Goal: Information Seeking & Learning: Learn about a topic

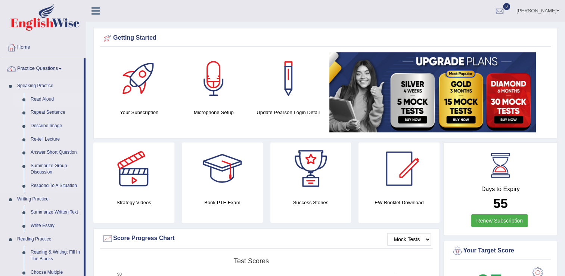
click at [46, 97] on link "Read Aloud" at bounding box center [55, 99] width 56 height 13
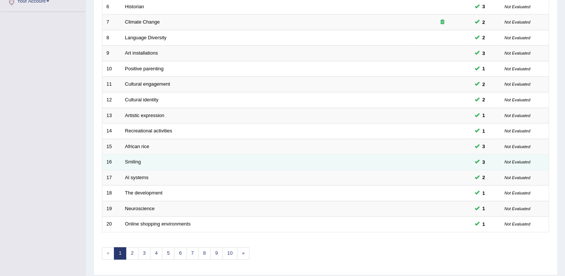
scroll to position [217, 0]
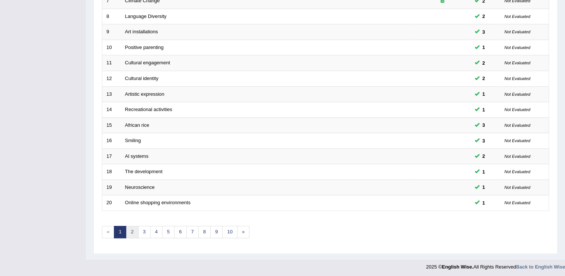
click at [135, 229] on link "2" at bounding box center [132, 232] width 12 height 12
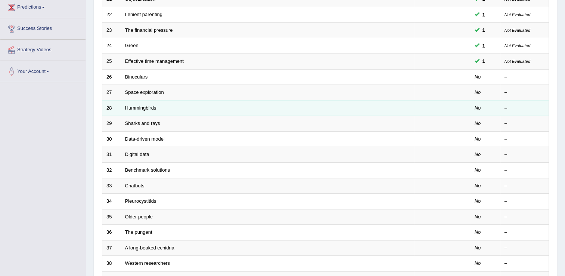
scroll to position [112, 0]
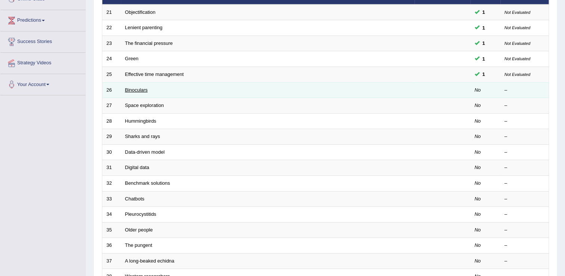
click at [140, 90] on link "Binoculars" at bounding box center [136, 90] width 23 height 6
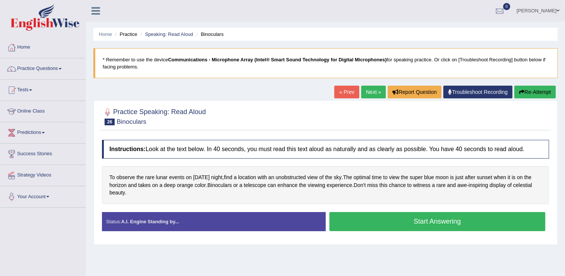
click at [378, 220] on button "Start Answering" at bounding box center [437, 221] width 216 height 19
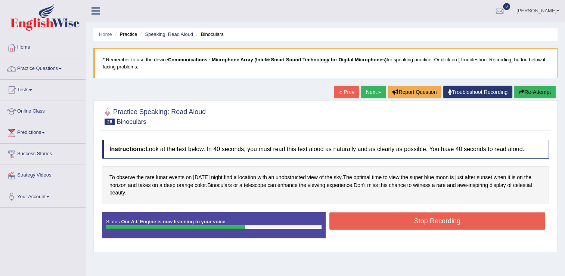
click at [403, 216] on button "Stop Recording" at bounding box center [437, 220] width 216 height 17
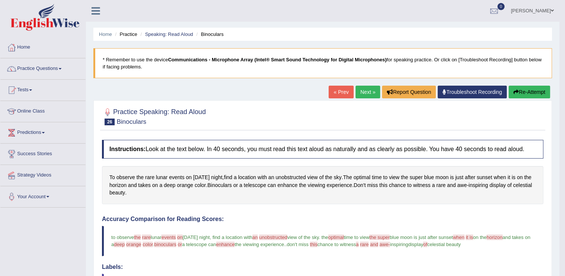
click at [365, 89] on link "Next »" at bounding box center [368, 92] width 25 height 13
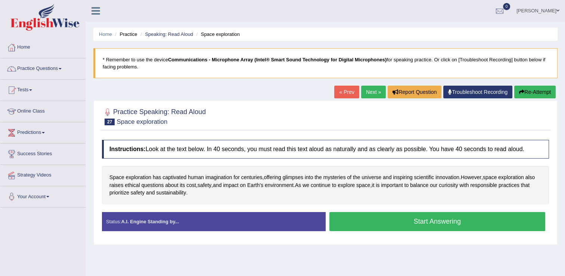
click at [391, 217] on button "Start Answering" at bounding box center [437, 221] width 216 height 19
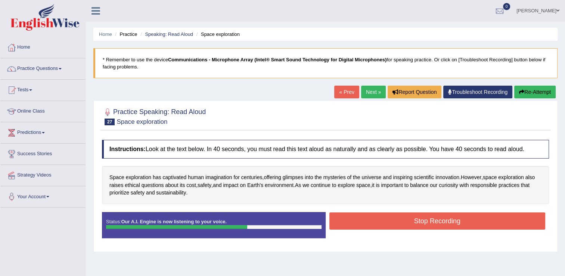
click at [412, 222] on button "Stop Recording" at bounding box center [437, 220] width 216 height 17
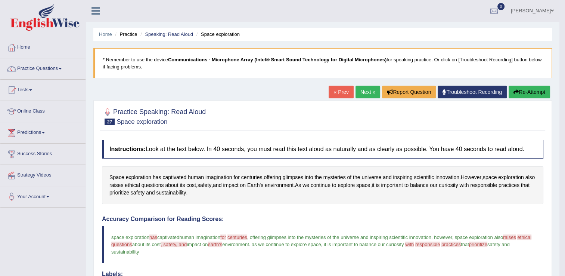
click at [360, 96] on link "Next »" at bounding box center [368, 92] width 25 height 13
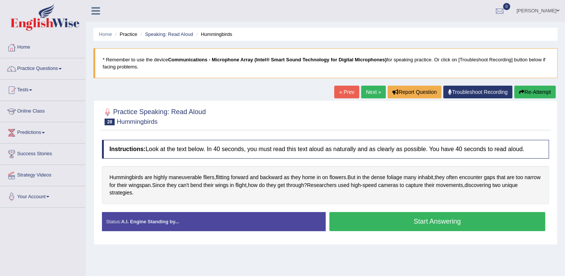
click at [406, 221] on button "Start Answering" at bounding box center [437, 221] width 216 height 19
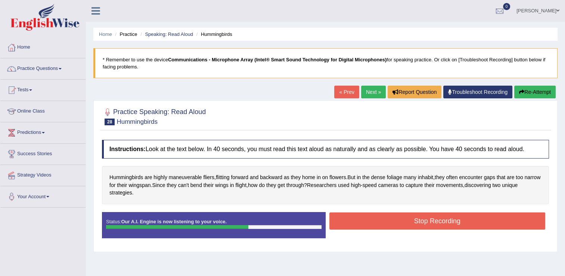
click at [418, 217] on button "Stop Recording" at bounding box center [437, 220] width 216 height 17
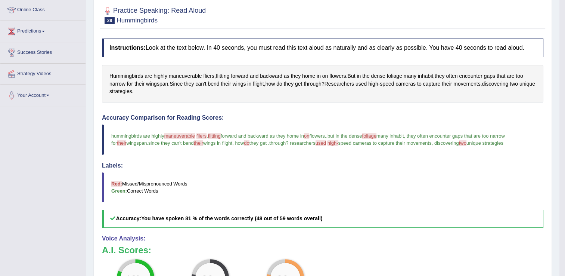
scroll to position [37, 0]
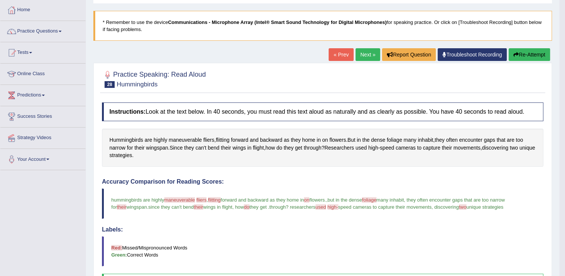
click at [364, 56] on link "Next »" at bounding box center [368, 54] width 25 height 13
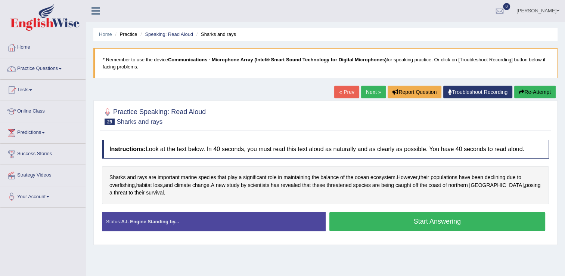
click at [364, 223] on button "Start Answering" at bounding box center [437, 221] width 216 height 19
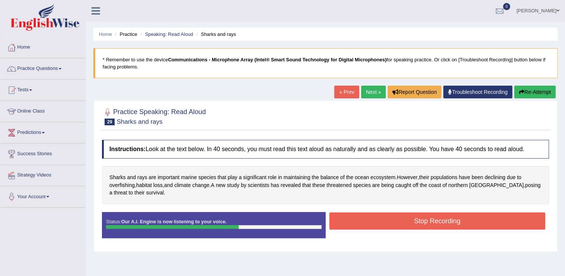
click at [405, 222] on button "Stop Recording" at bounding box center [437, 220] width 216 height 17
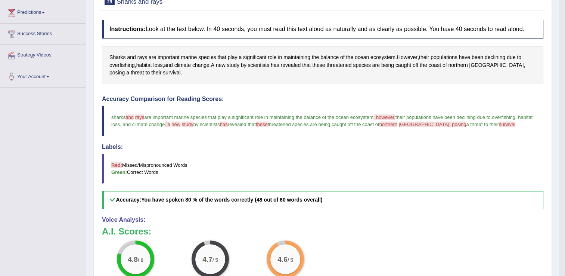
scroll to position [75, 0]
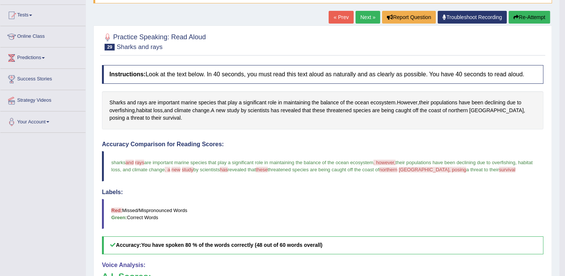
click at [368, 14] on link "Next »" at bounding box center [368, 17] width 25 height 13
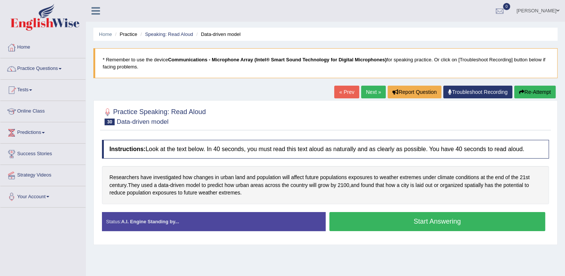
click at [395, 219] on button "Start Answering" at bounding box center [437, 221] width 216 height 19
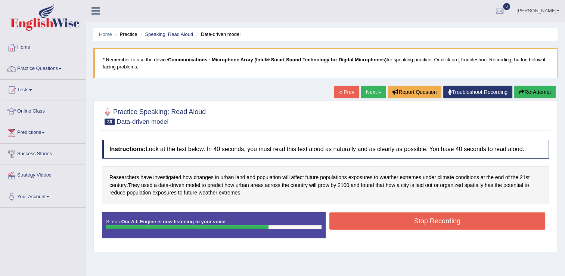
click at [399, 221] on button "Stop Recording" at bounding box center [437, 220] width 216 height 17
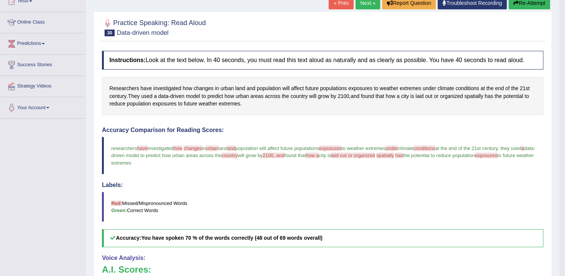
scroll to position [75, 0]
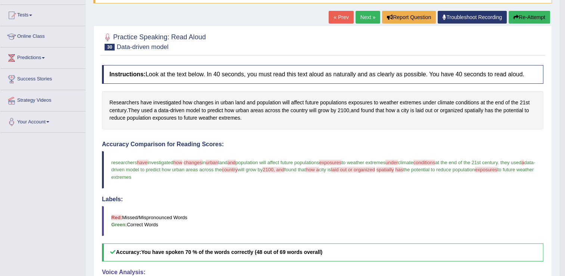
click at [371, 15] on link "Next »" at bounding box center [368, 17] width 25 height 13
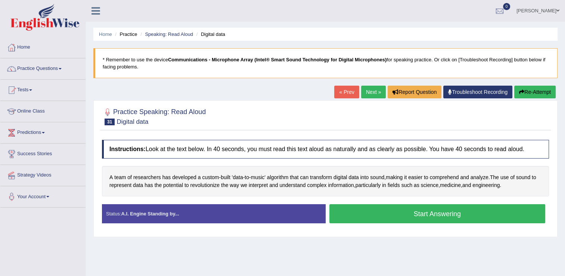
click at [363, 213] on button "Start Answering" at bounding box center [437, 213] width 216 height 19
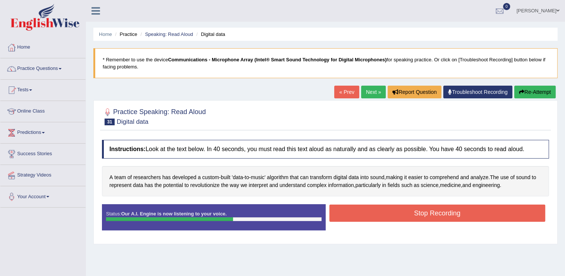
click at [434, 213] on button "Stop Recording" at bounding box center [437, 212] width 216 height 17
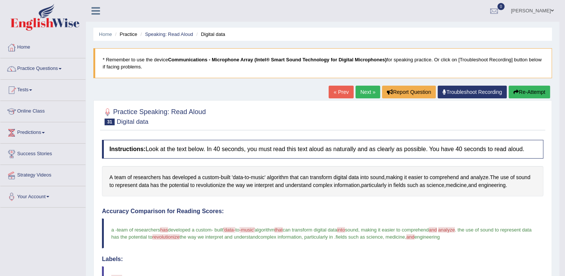
click at [369, 96] on link "Next »" at bounding box center [368, 92] width 25 height 13
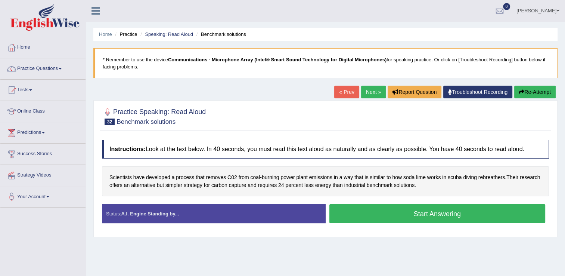
click at [409, 213] on button "Start Answering" at bounding box center [437, 213] width 216 height 19
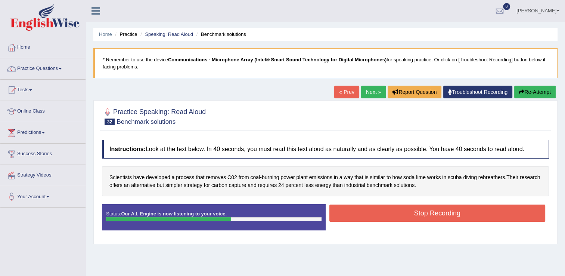
click at [431, 208] on button "Stop Recording" at bounding box center [437, 212] width 216 height 17
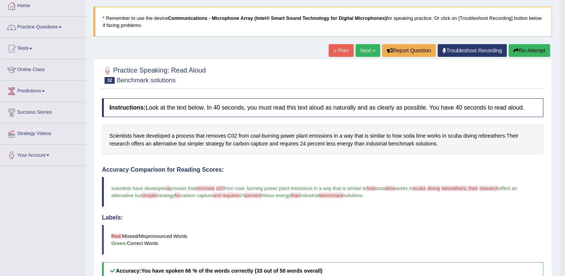
scroll to position [37, 0]
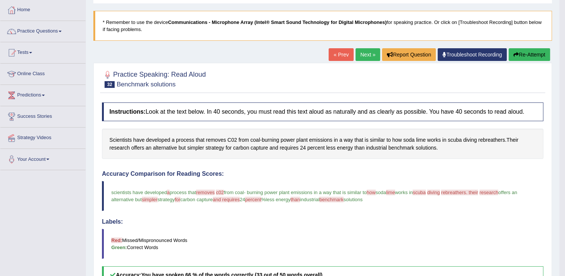
click at [363, 57] on link "Next »" at bounding box center [368, 54] width 25 height 13
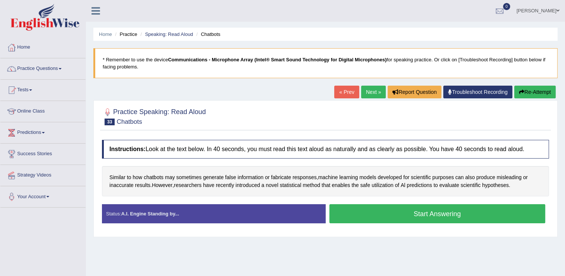
click at [387, 208] on button "Start Answering" at bounding box center [437, 213] width 216 height 19
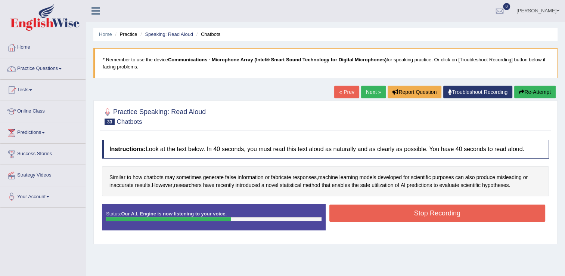
click at [354, 204] on button "Stop Recording" at bounding box center [437, 212] width 216 height 17
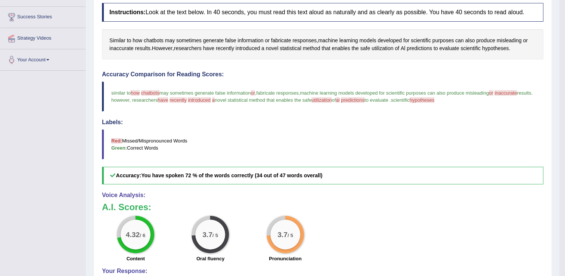
scroll to position [75, 0]
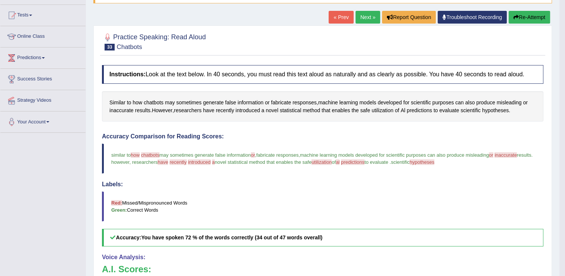
click at [369, 14] on link "Next »" at bounding box center [368, 17] width 25 height 13
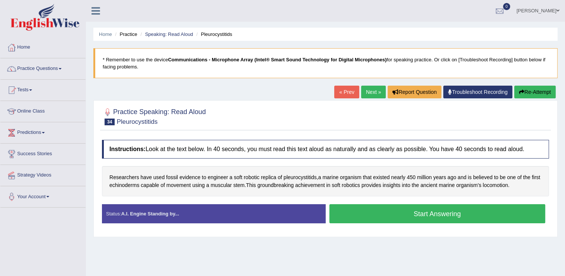
click at [350, 210] on button "Start Answering" at bounding box center [437, 213] width 216 height 19
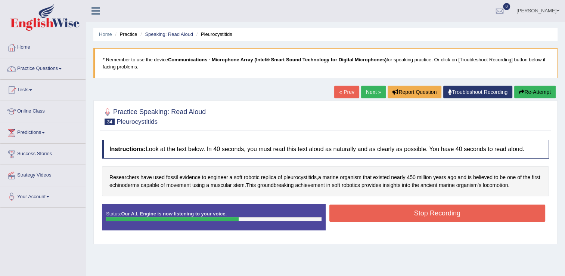
click at [397, 213] on button "Stop Recording" at bounding box center [437, 212] width 216 height 17
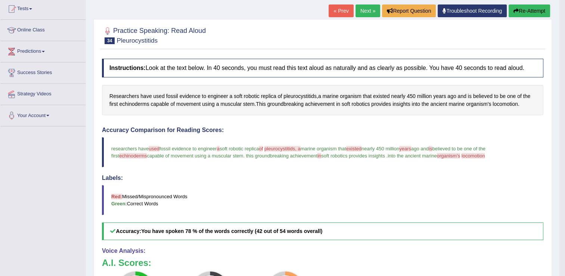
scroll to position [75, 0]
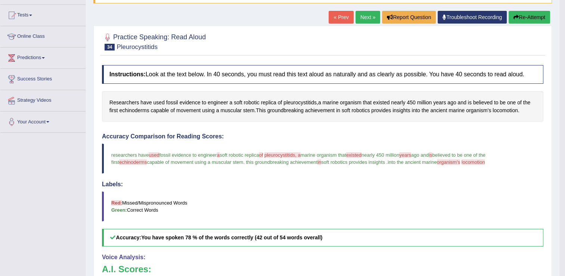
click at [369, 19] on link "Next »" at bounding box center [368, 17] width 25 height 13
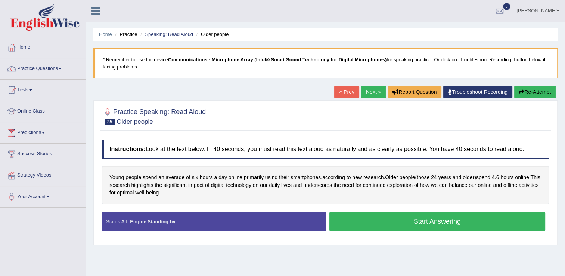
click at [405, 221] on button "Start Answering" at bounding box center [437, 221] width 216 height 19
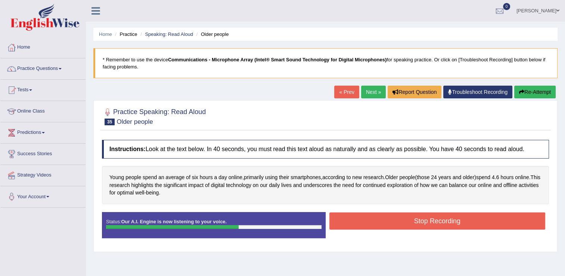
click at [371, 217] on button "Stop Recording" at bounding box center [437, 220] width 216 height 17
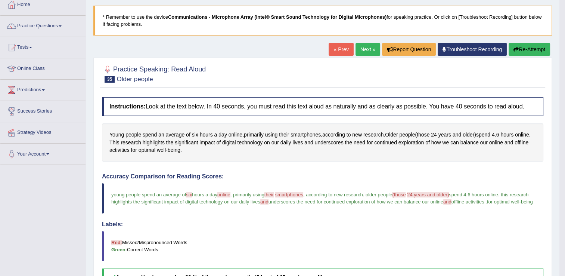
scroll to position [37, 0]
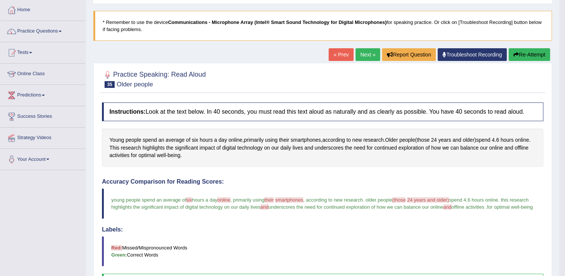
click at [369, 55] on link "Next »" at bounding box center [368, 54] width 25 height 13
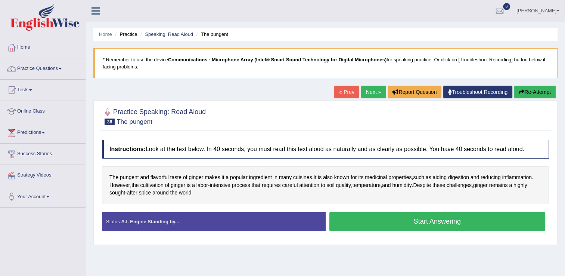
click at [422, 217] on button "Start Answering" at bounding box center [437, 221] width 216 height 19
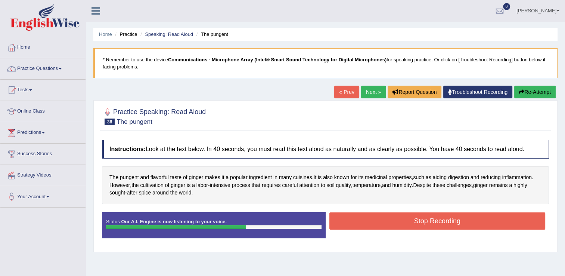
click at [402, 216] on button "Stop Recording" at bounding box center [437, 220] width 216 height 17
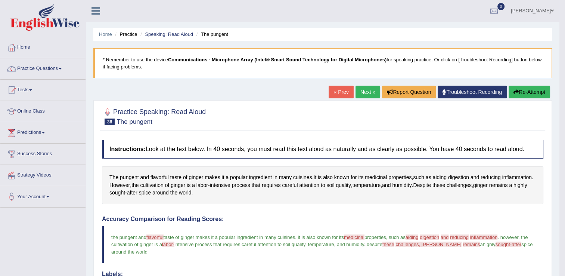
click at [365, 95] on link "Next »" at bounding box center [368, 92] width 25 height 13
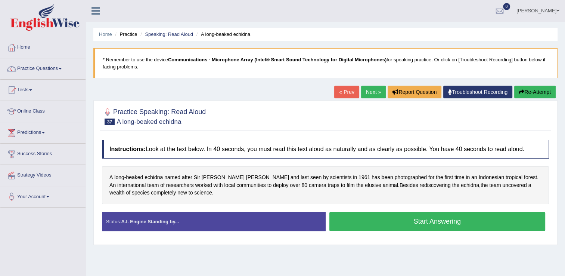
click at [408, 214] on button "Start Answering" at bounding box center [437, 221] width 216 height 19
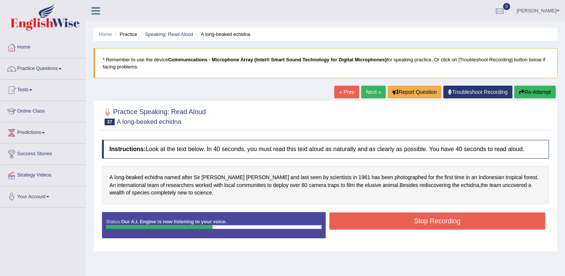
drag, startPoint x: 402, startPoint y: 238, endPoint x: 399, endPoint y: 252, distance: 13.6
click at [400, 246] on div "Instructions: Look at the text below. In 40 seconds, you must read this text al…" at bounding box center [325, 191] width 451 height 111
click at [457, 220] on button "Stop Recording" at bounding box center [437, 220] width 216 height 17
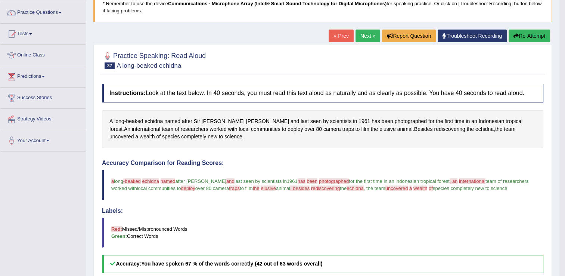
scroll to position [10, 0]
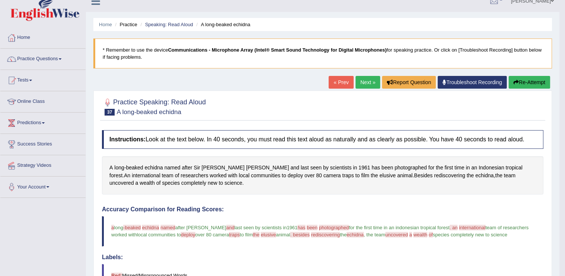
click at [369, 81] on link "Next »" at bounding box center [368, 82] width 25 height 13
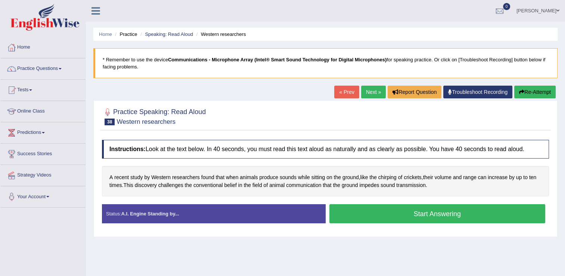
click at [422, 211] on button "Start Answering" at bounding box center [437, 213] width 216 height 19
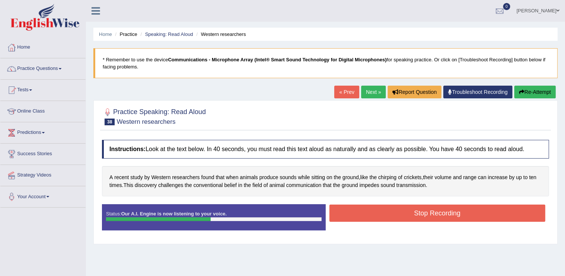
click at [443, 210] on button "Stop Recording" at bounding box center [437, 212] width 216 height 17
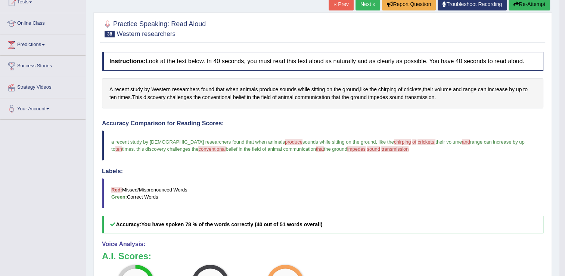
scroll to position [75, 0]
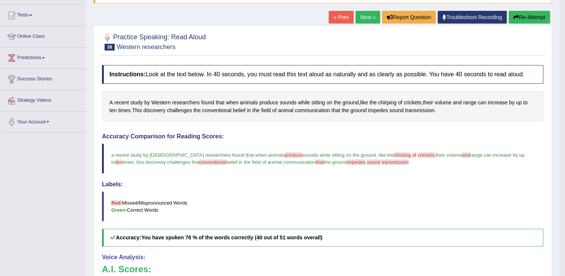
click at [370, 19] on link "Next »" at bounding box center [368, 17] width 25 height 13
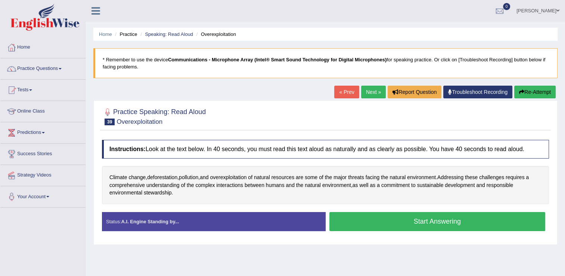
click at [421, 221] on button "Start Answering" at bounding box center [437, 221] width 216 height 19
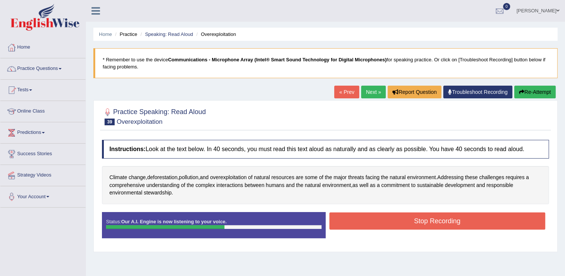
click at [339, 218] on button "Stop Recording" at bounding box center [437, 220] width 216 height 17
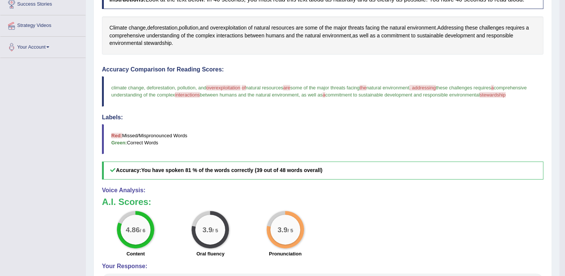
scroll to position [75, 0]
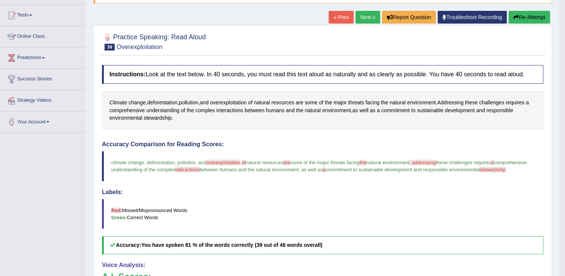
click at [364, 15] on link "Next »" at bounding box center [368, 17] width 25 height 13
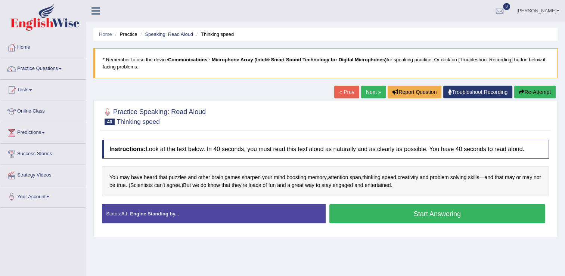
click at [362, 213] on button "Start Answering" at bounding box center [437, 213] width 216 height 19
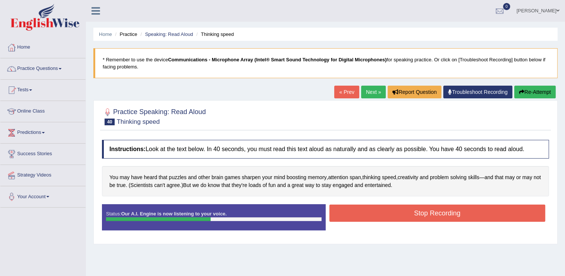
click at [436, 211] on button "Stop Recording" at bounding box center [437, 212] width 216 height 17
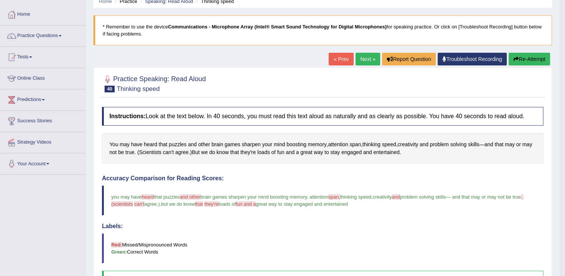
scroll to position [32, 0]
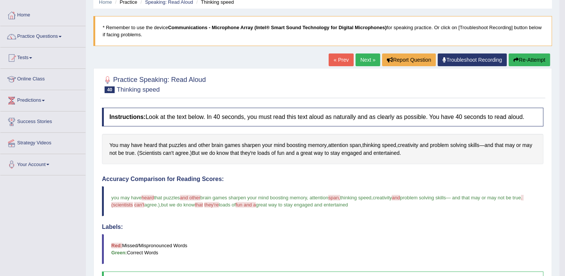
click at [365, 56] on link "Next »" at bounding box center [368, 59] width 25 height 13
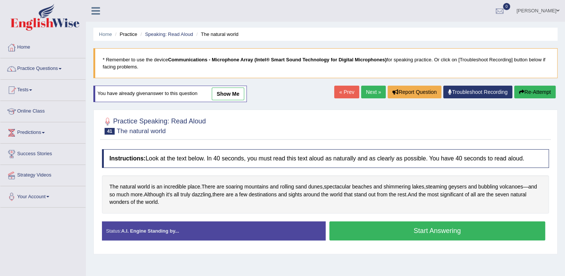
click at [455, 226] on button "Start Answering" at bounding box center [437, 230] width 216 height 19
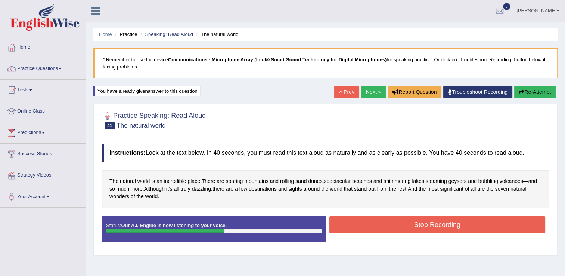
click at [403, 227] on button "Stop Recording" at bounding box center [437, 224] width 216 height 17
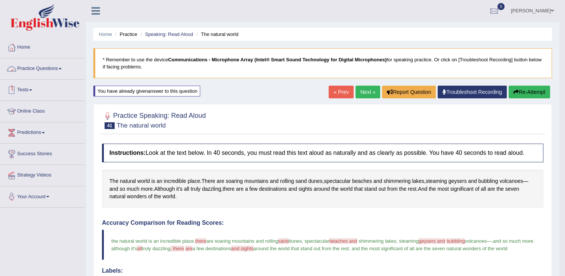
click at [40, 71] on link "Practice Questions" at bounding box center [42, 67] width 85 height 19
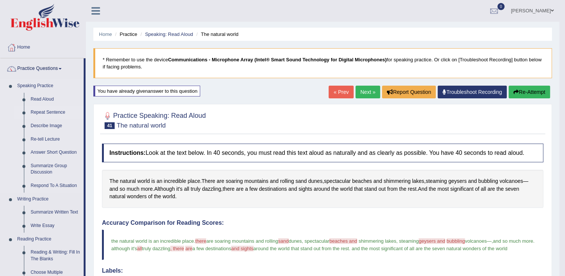
click at [54, 111] on link "Repeat Sentence" at bounding box center [55, 112] width 56 height 13
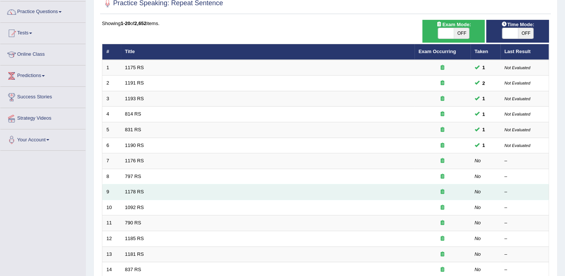
scroll to position [112, 0]
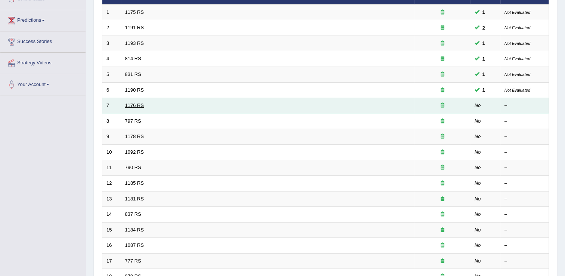
click at [130, 105] on link "1176 RS" at bounding box center [134, 105] width 19 height 6
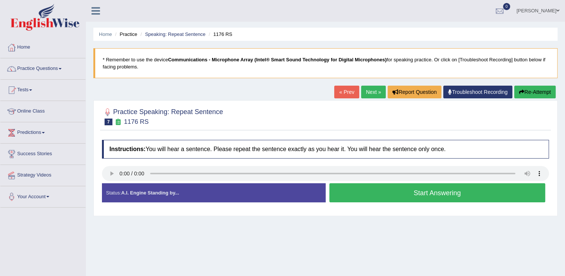
click at [348, 188] on button "Start Answering" at bounding box center [437, 192] width 216 height 19
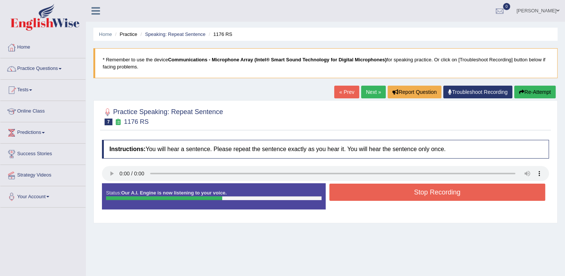
click at [362, 189] on button "Stop Recording" at bounding box center [437, 191] width 216 height 17
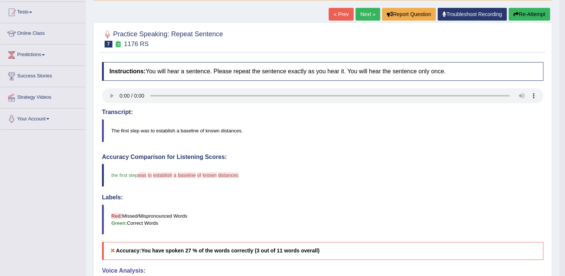
scroll to position [49, 0]
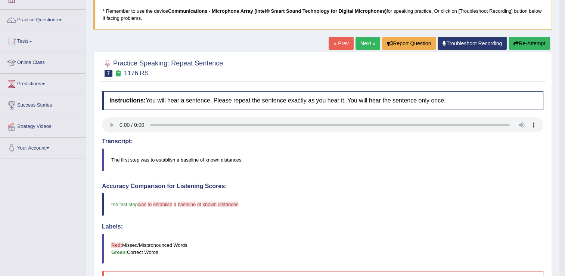
click at [365, 41] on link "Next »" at bounding box center [368, 43] width 25 height 13
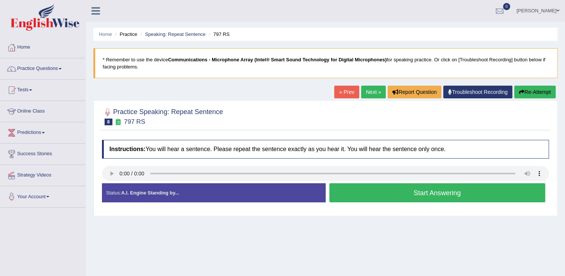
click at [372, 189] on button "Start Answering" at bounding box center [437, 192] width 216 height 19
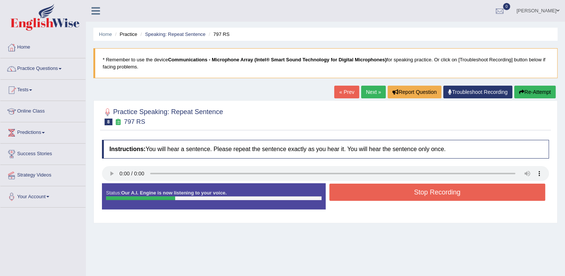
click at [373, 191] on button "Stop Recording" at bounding box center [437, 191] width 216 height 17
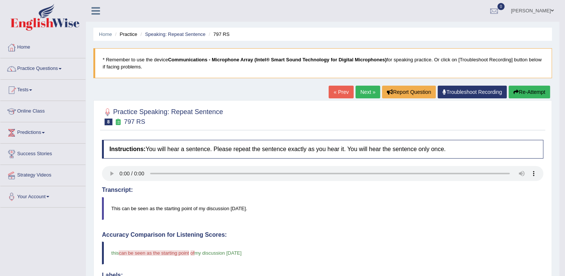
click at [371, 93] on link "Next »" at bounding box center [368, 92] width 25 height 13
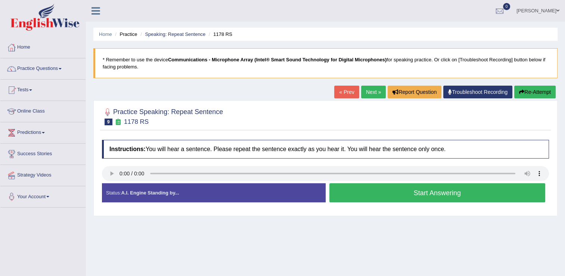
click at [341, 195] on button "Start Answering" at bounding box center [437, 192] width 216 height 19
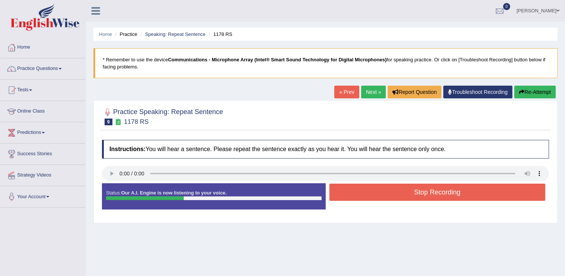
click at [354, 194] on button "Stop Recording" at bounding box center [437, 191] width 216 height 17
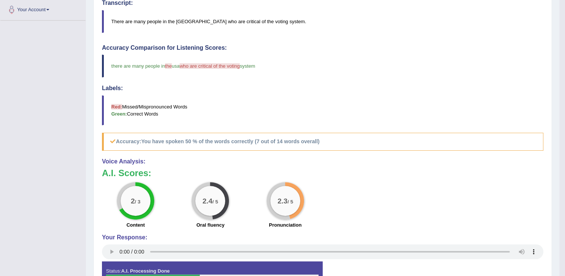
scroll to position [37, 0]
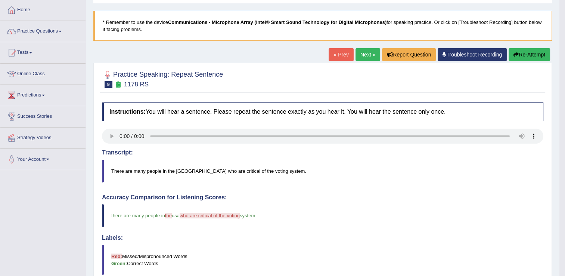
click at [359, 59] on link "Next »" at bounding box center [368, 54] width 25 height 13
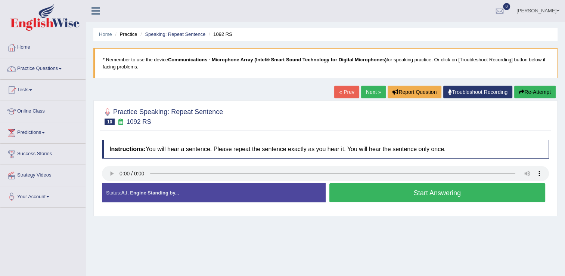
click at [357, 193] on button "Start Answering" at bounding box center [437, 192] width 216 height 19
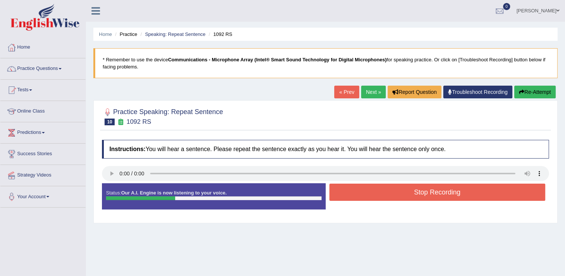
click at [363, 195] on button "Stop Recording" at bounding box center [437, 191] width 216 height 17
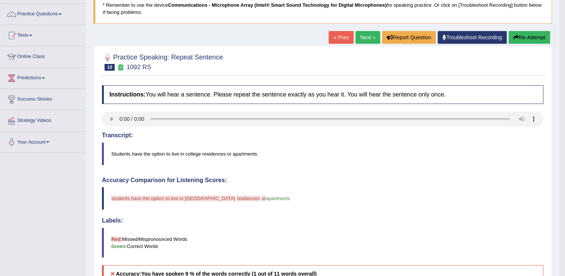
scroll to position [37, 0]
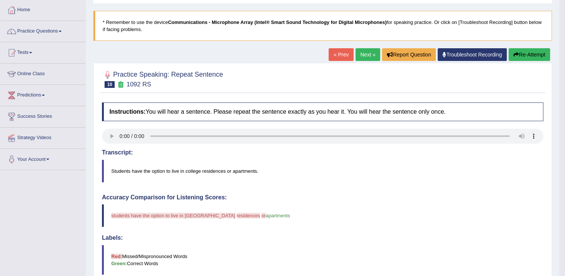
click at [370, 58] on link "Next »" at bounding box center [368, 54] width 25 height 13
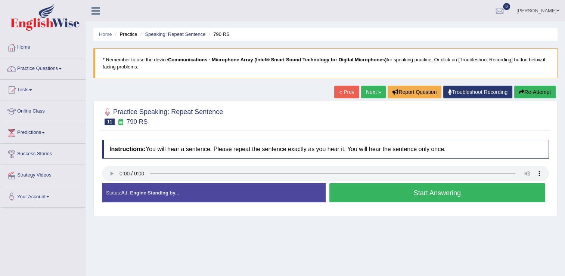
click at [381, 196] on button "Start Answering" at bounding box center [437, 192] width 216 height 19
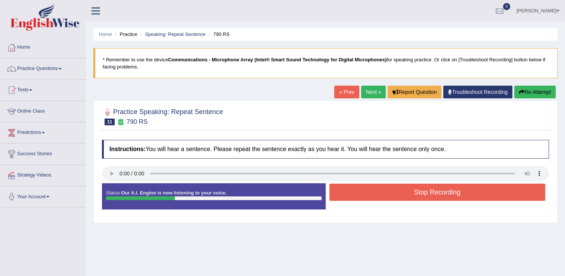
click at [381, 196] on button "Stop Recording" at bounding box center [437, 191] width 216 height 17
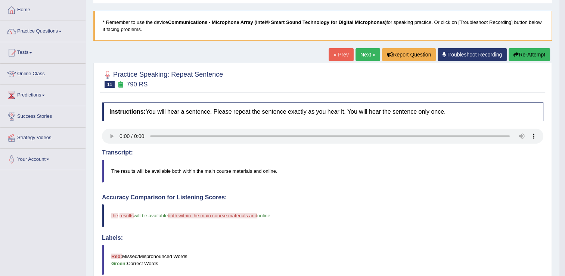
scroll to position [37, 0]
click at [367, 55] on link "Next »" at bounding box center [368, 54] width 25 height 13
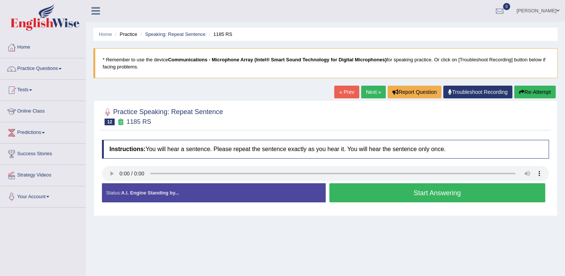
click at [362, 190] on button "Start Answering" at bounding box center [437, 192] width 216 height 19
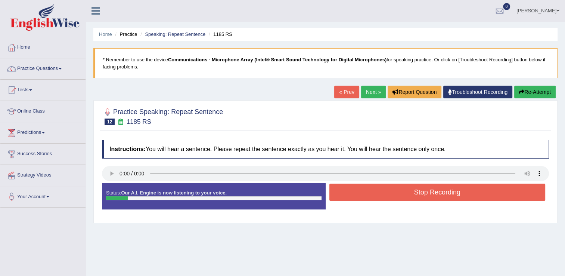
click at [363, 190] on button "Stop Recording" at bounding box center [437, 191] width 216 height 17
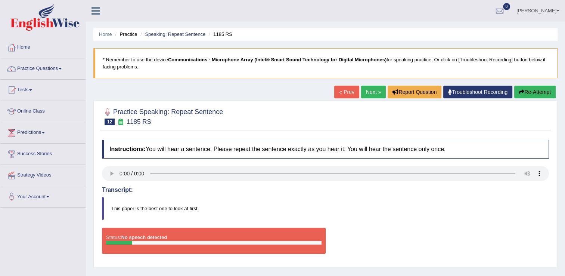
click at [517, 90] on button "Re-Attempt" at bounding box center [534, 92] width 41 height 13
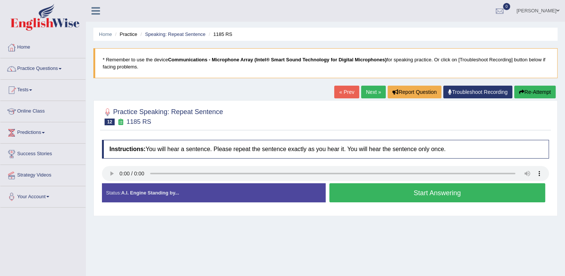
click at [372, 196] on button "Start Answering" at bounding box center [437, 192] width 216 height 19
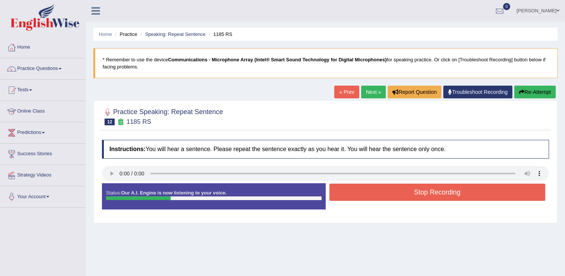
click at [372, 196] on button "Stop Recording" at bounding box center [437, 191] width 216 height 17
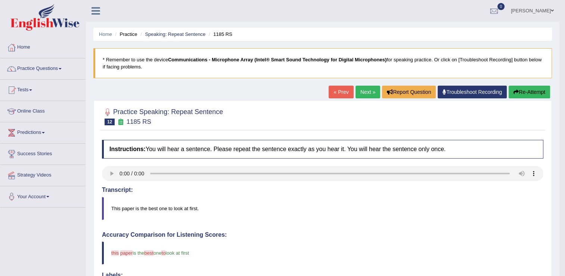
click at [365, 92] on link "Next »" at bounding box center [368, 92] width 25 height 13
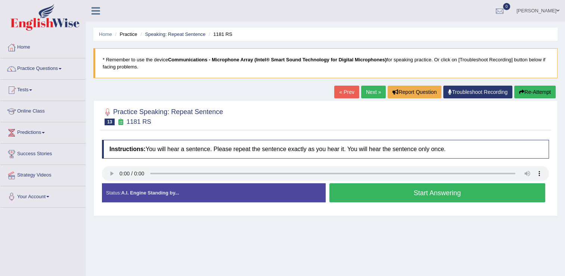
click at [351, 190] on button "Start Answering" at bounding box center [437, 192] width 216 height 19
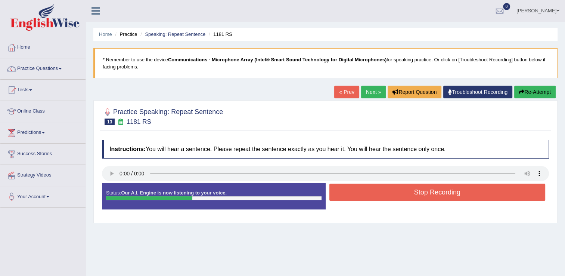
click at [357, 191] on button "Stop Recording" at bounding box center [437, 191] width 216 height 17
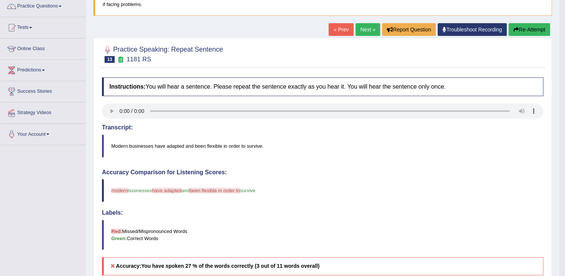
scroll to position [37, 0]
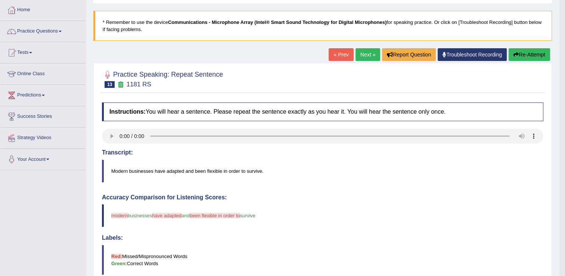
click at [368, 50] on link "Next »" at bounding box center [368, 54] width 25 height 13
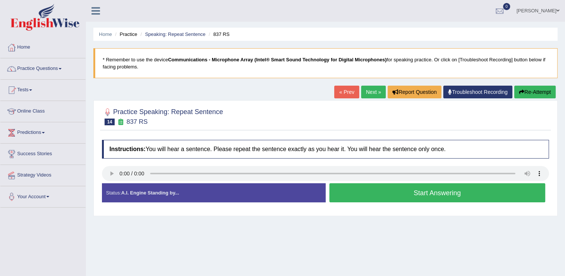
click at [356, 186] on button "Start Answering" at bounding box center [437, 192] width 216 height 19
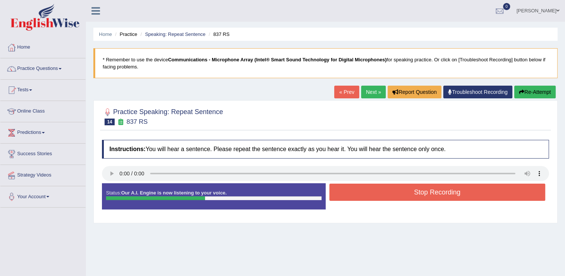
click at [364, 192] on button "Stop Recording" at bounding box center [437, 191] width 216 height 17
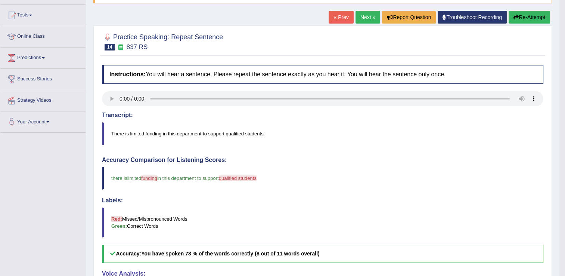
scroll to position [37, 0]
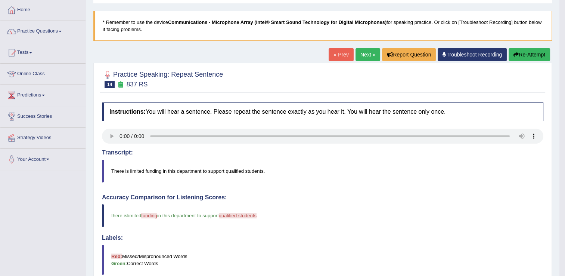
drag, startPoint x: 368, startPoint y: 53, endPoint x: 364, endPoint y: 53, distance: 4.1
click at [368, 53] on link "Next »" at bounding box center [368, 54] width 25 height 13
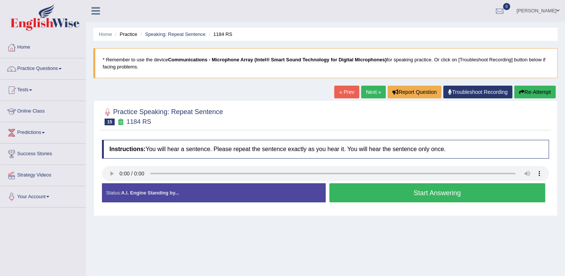
click at [363, 189] on button "Start Answering" at bounding box center [437, 192] width 216 height 19
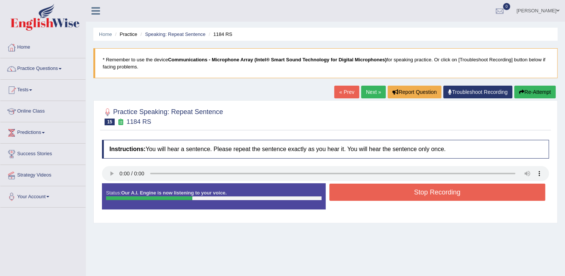
click at [363, 189] on button "Stop Recording" at bounding box center [437, 191] width 216 height 17
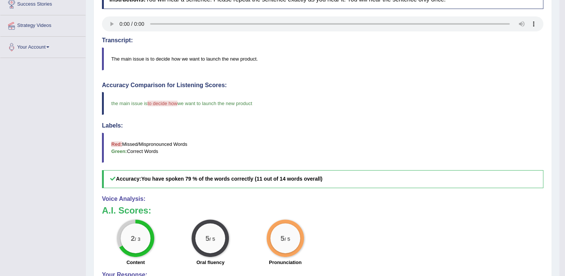
scroll to position [75, 0]
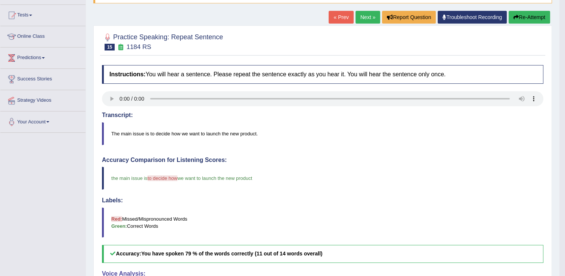
click at [363, 20] on link "Next »" at bounding box center [368, 17] width 25 height 13
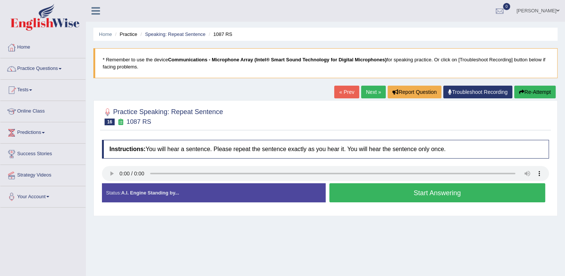
click at [377, 197] on button "Start Answering" at bounding box center [437, 192] width 216 height 19
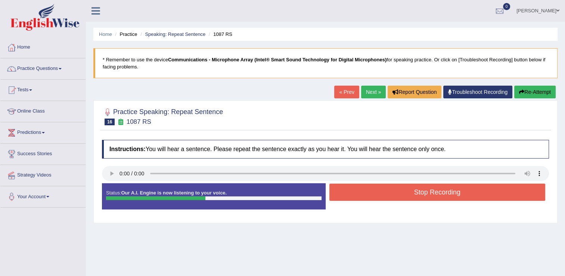
click at [370, 197] on button "Stop Recording" at bounding box center [437, 191] width 216 height 17
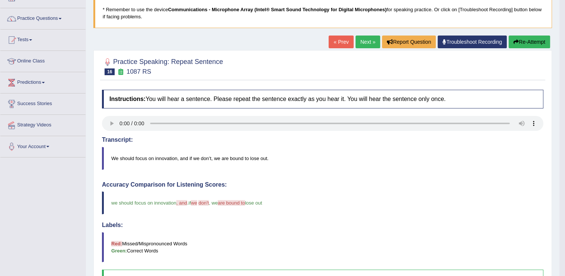
scroll to position [37, 0]
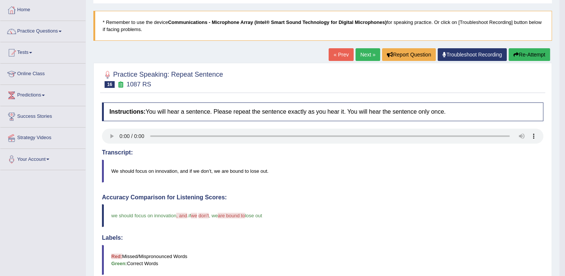
click at [362, 56] on link "Next »" at bounding box center [368, 54] width 25 height 13
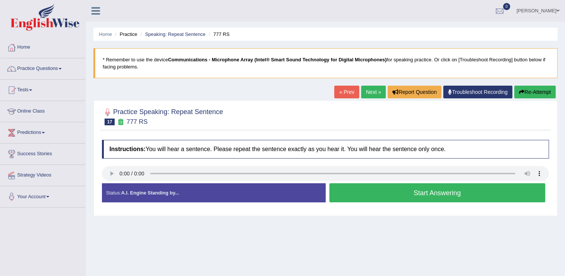
click at [359, 197] on button "Start Answering" at bounding box center [437, 192] width 216 height 19
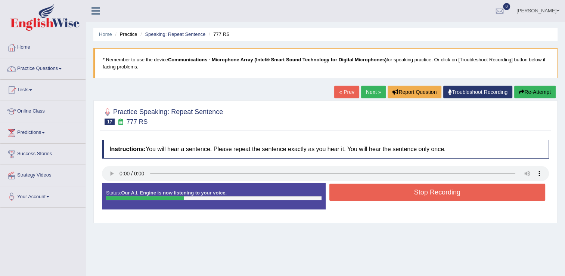
click at [362, 195] on button "Stop Recording" at bounding box center [437, 191] width 216 height 17
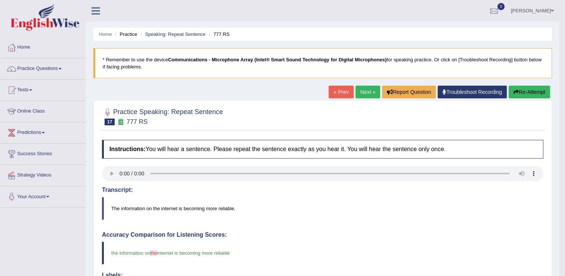
click at [361, 94] on link "Next »" at bounding box center [368, 92] width 25 height 13
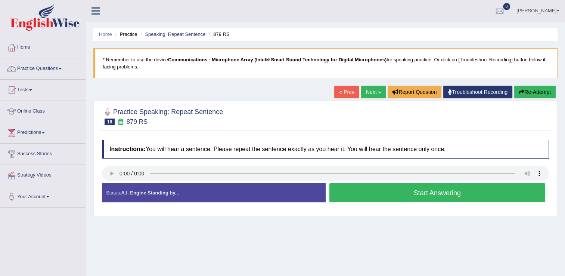
click at [356, 194] on button "Start Answering" at bounding box center [437, 192] width 216 height 19
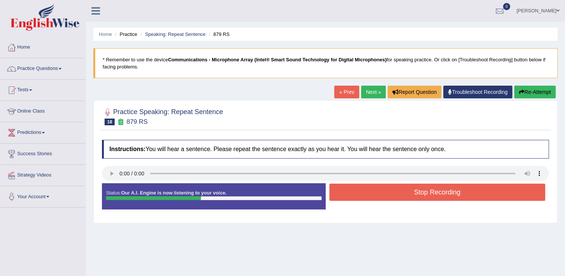
click at [412, 196] on button "Stop Recording" at bounding box center [437, 191] width 216 height 17
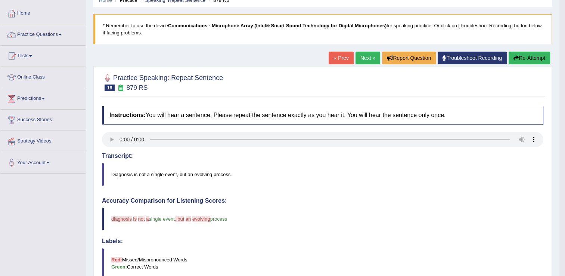
scroll to position [75, 0]
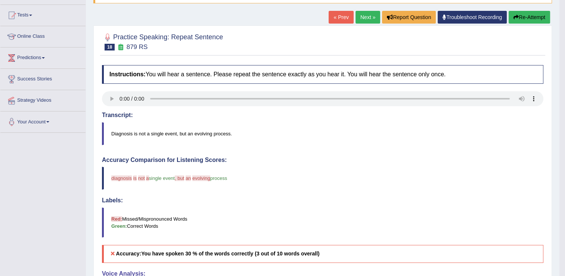
click at [372, 13] on link "Next »" at bounding box center [368, 17] width 25 height 13
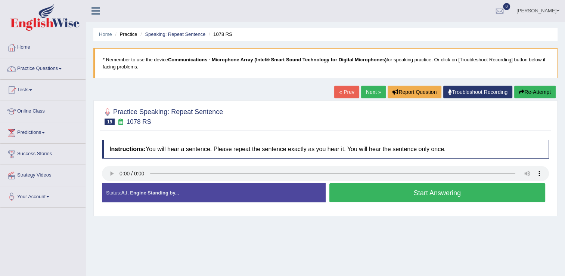
click at [400, 187] on button "Start Answering" at bounding box center [437, 192] width 216 height 19
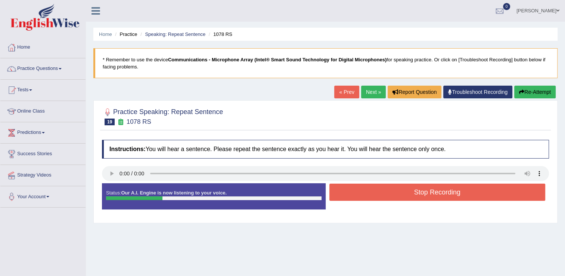
click at [416, 195] on button "Stop Recording" at bounding box center [437, 191] width 216 height 17
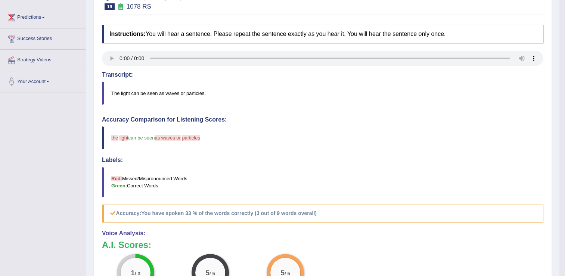
scroll to position [37, 0]
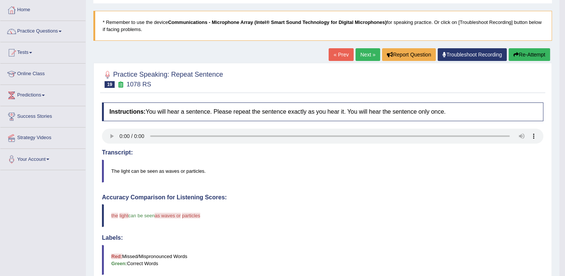
click at [369, 50] on link "Next »" at bounding box center [368, 54] width 25 height 13
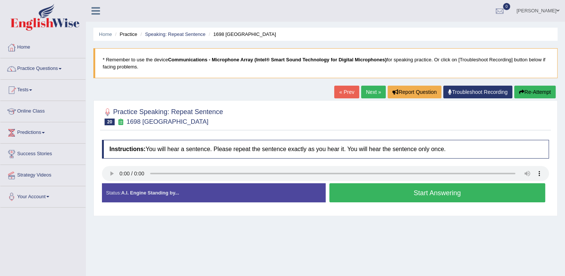
click at [415, 190] on button "Start Answering" at bounding box center [437, 192] width 216 height 19
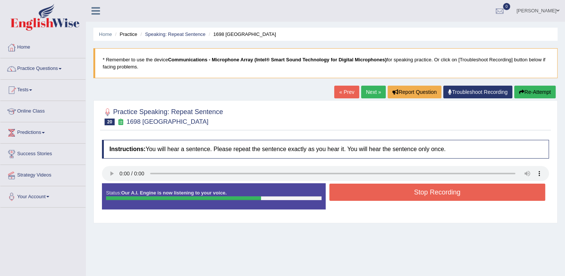
click at [436, 185] on button "Stop Recording" at bounding box center [437, 191] width 216 height 17
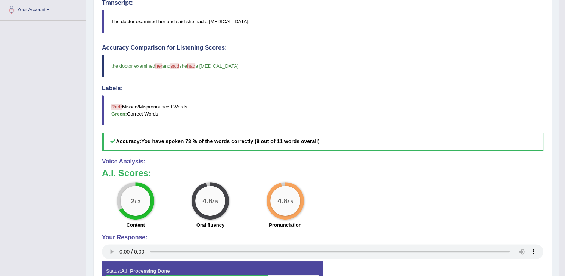
scroll to position [75, 0]
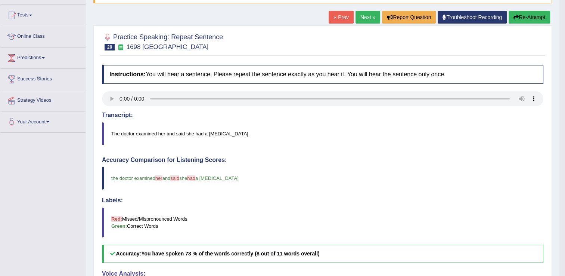
click at [365, 21] on link "Next »" at bounding box center [368, 17] width 25 height 13
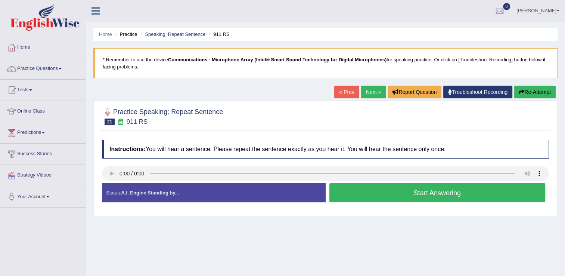
click at [367, 197] on button "Start Answering" at bounding box center [437, 192] width 216 height 19
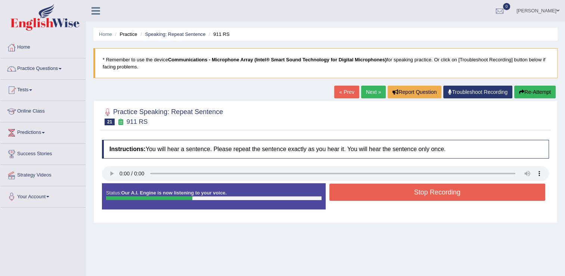
click at [446, 190] on button "Stop Recording" at bounding box center [437, 191] width 216 height 17
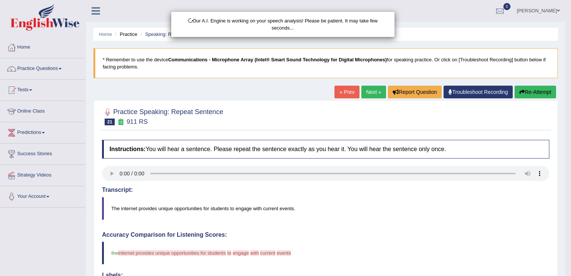
click at [522, 90] on div "Our A.I. Engine is working on your speech analysis! Please be patient. It may t…" at bounding box center [285, 138] width 571 height 276
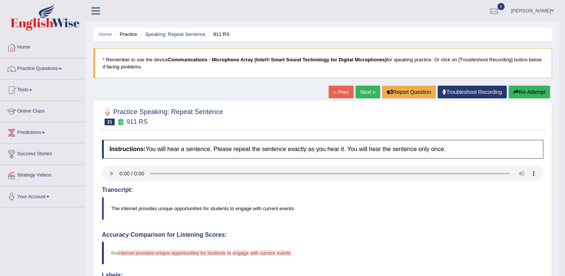
click at [522, 90] on button "Re-Attempt" at bounding box center [529, 92] width 41 height 13
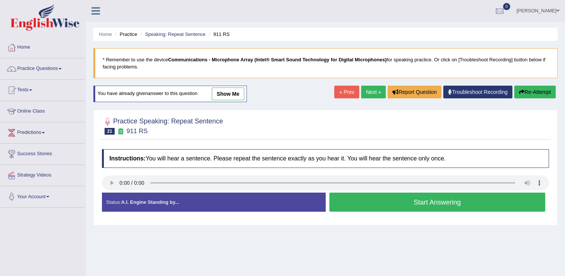
click at [368, 201] on button "Start Answering" at bounding box center [437, 201] width 216 height 19
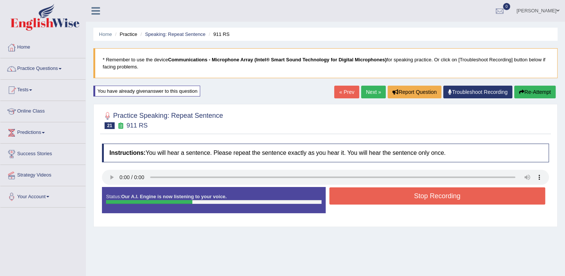
click at [402, 200] on button "Stop Recording" at bounding box center [437, 195] width 216 height 17
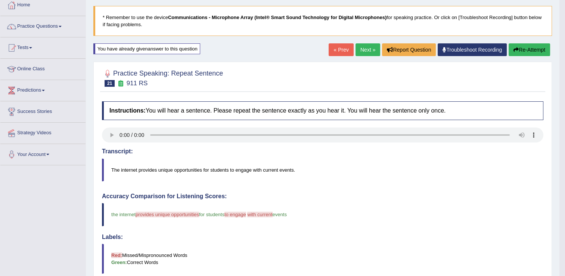
scroll to position [37, 0]
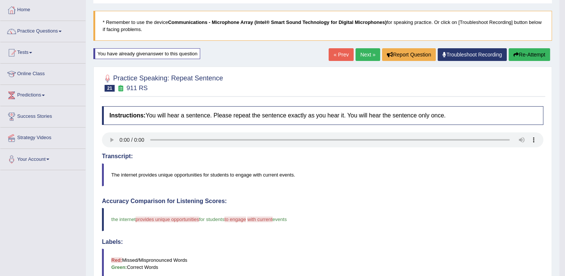
click at [372, 53] on link "Next »" at bounding box center [368, 54] width 25 height 13
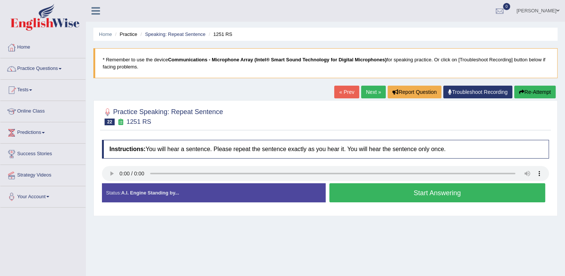
click at [417, 195] on button "Start Answering" at bounding box center [437, 192] width 216 height 19
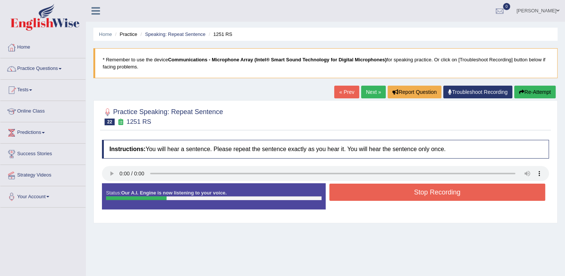
click at [418, 194] on button "Stop Recording" at bounding box center [437, 191] width 216 height 17
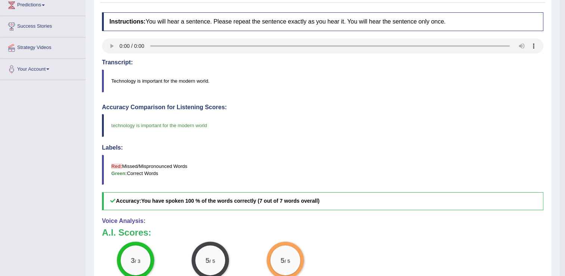
scroll to position [37, 0]
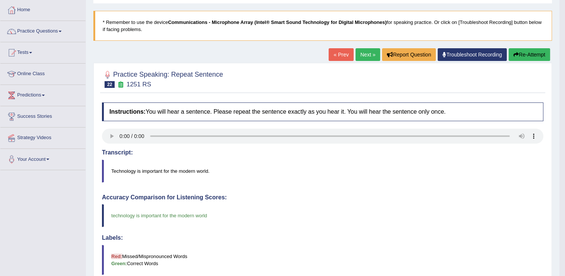
click at [360, 54] on link "Next »" at bounding box center [368, 54] width 25 height 13
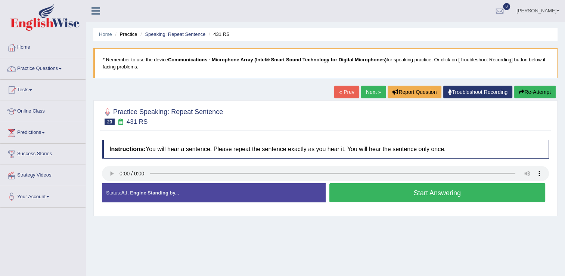
click at [379, 190] on button "Start Answering" at bounding box center [437, 192] width 216 height 19
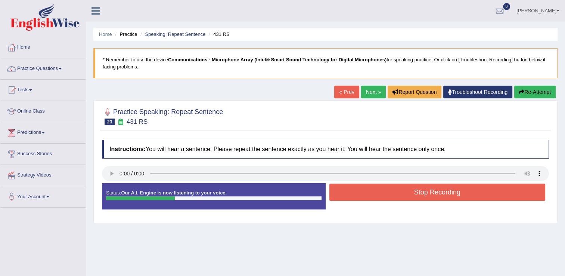
click at [381, 190] on button "Stop Recording" at bounding box center [437, 191] width 216 height 17
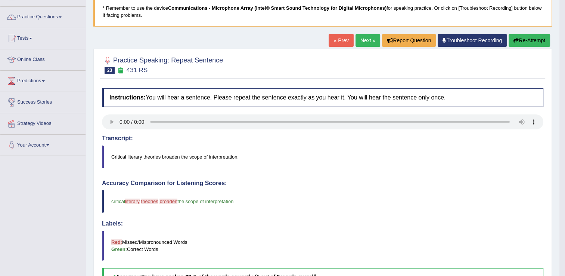
scroll to position [37, 0]
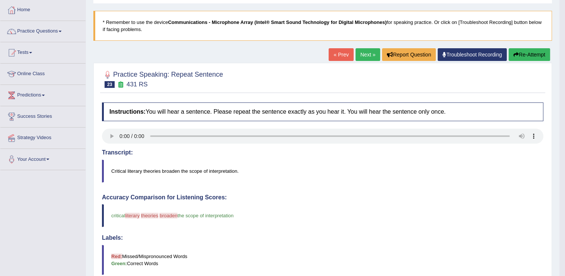
click at [372, 50] on link "Next »" at bounding box center [368, 54] width 25 height 13
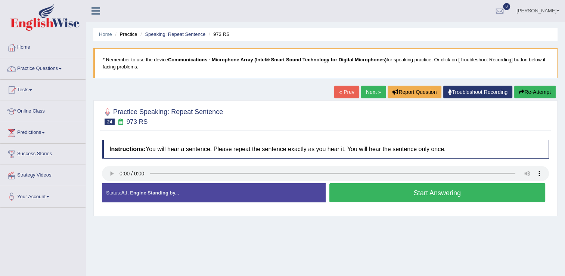
click at [364, 189] on button "Start Answering" at bounding box center [437, 192] width 216 height 19
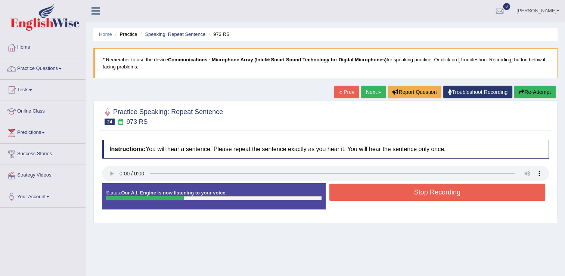
click at [365, 189] on button "Stop Recording" at bounding box center [437, 191] width 216 height 17
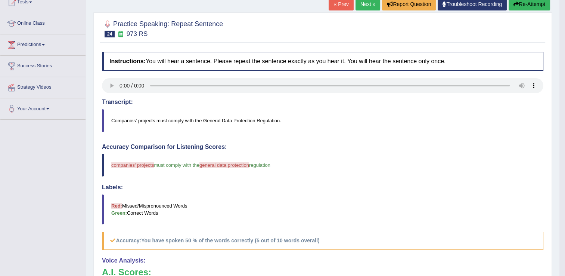
scroll to position [37, 0]
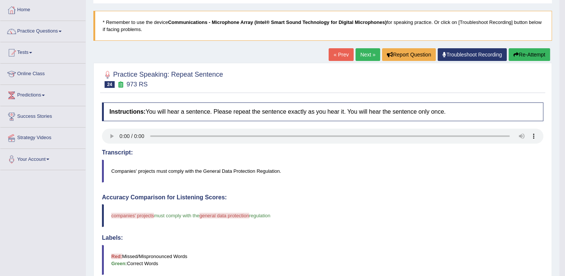
click at [372, 55] on link "Next »" at bounding box center [368, 54] width 25 height 13
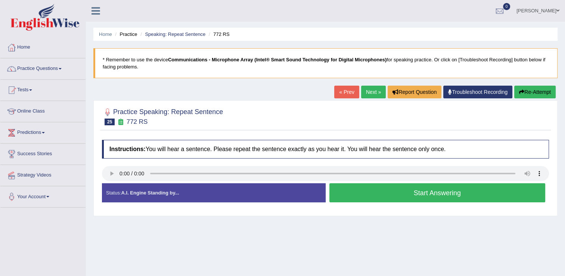
click at [382, 197] on button "Start Answering" at bounding box center [437, 192] width 216 height 19
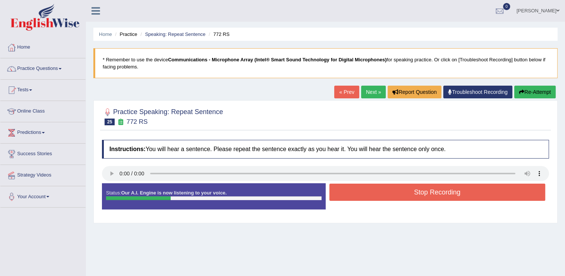
click at [383, 197] on button "Stop Recording" at bounding box center [437, 191] width 216 height 17
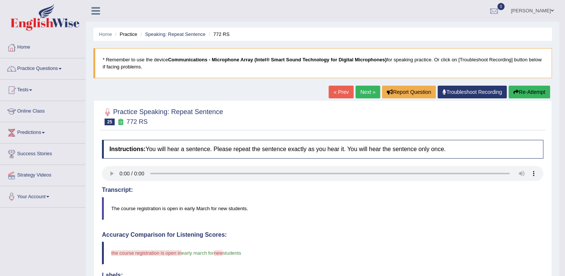
click at [367, 93] on link "Next »" at bounding box center [368, 92] width 25 height 13
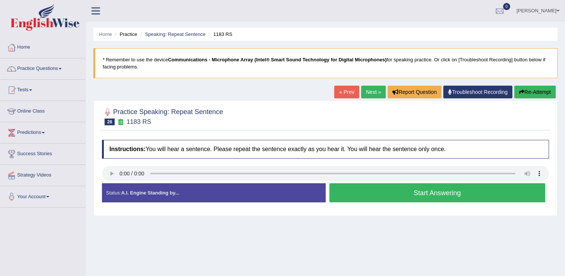
click at [405, 191] on button "Start Answering" at bounding box center [437, 192] width 216 height 19
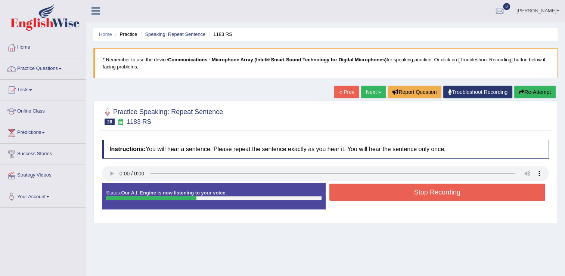
click at [385, 191] on button "Stop Recording" at bounding box center [437, 191] width 216 height 17
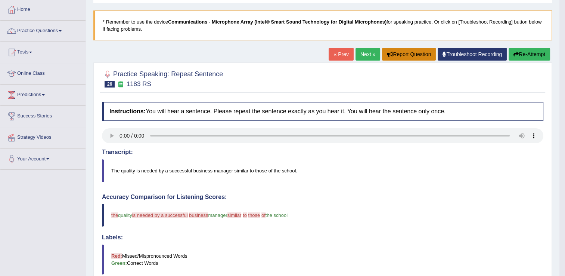
scroll to position [37, 0]
click at [371, 52] on link "Next »" at bounding box center [368, 54] width 25 height 13
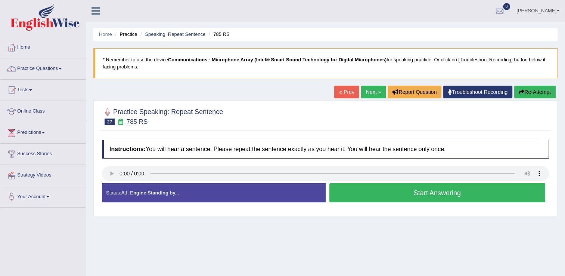
click at [423, 195] on button "Start Answering" at bounding box center [437, 192] width 216 height 19
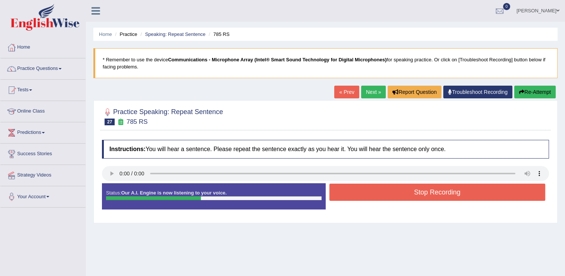
click at [423, 195] on button "Stop Recording" at bounding box center [437, 191] width 216 height 17
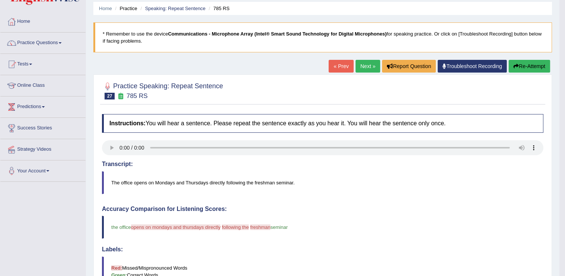
scroll to position [37, 0]
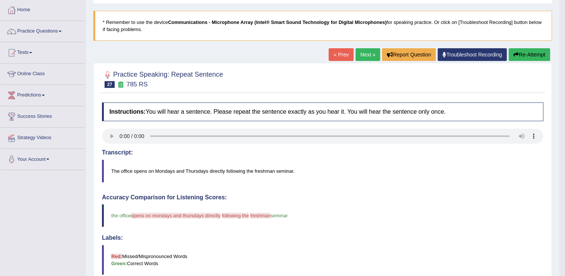
click at [366, 54] on link "Next »" at bounding box center [368, 54] width 25 height 13
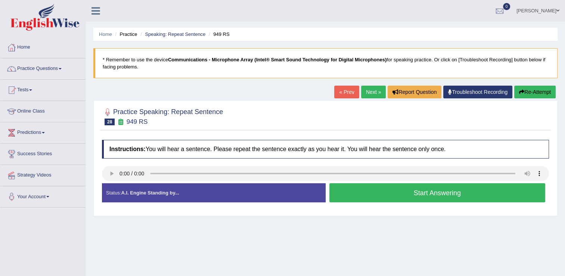
click at [365, 192] on button "Start Answering" at bounding box center [437, 192] width 216 height 19
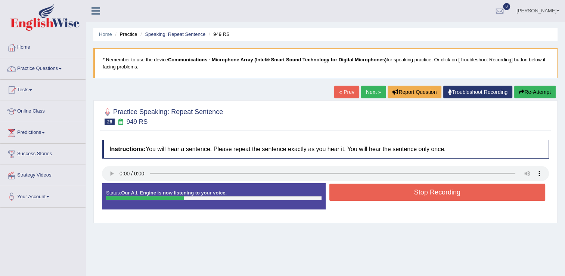
click at [398, 194] on button "Stop Recording" at bounding box center [437, 191] width 216 height 17
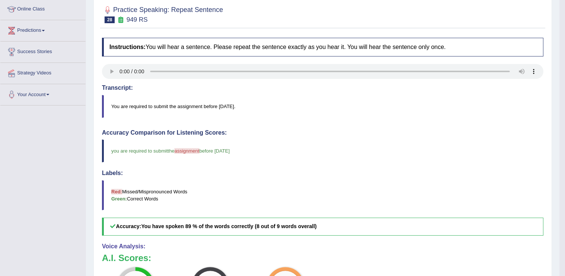
scroll to position [37, 0]
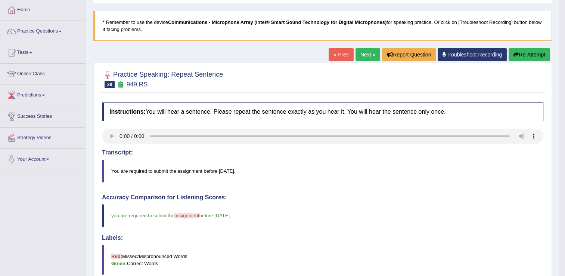
click at [368, 55] on link "Next »" at bounding box center [368, 54] width 25 height 13
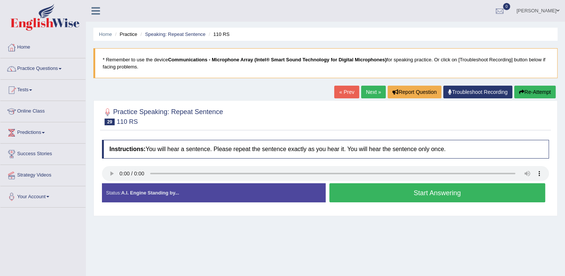
click at [430, 193] on button "Start Answering" at bounding box center [437, 192] width 216 height 19
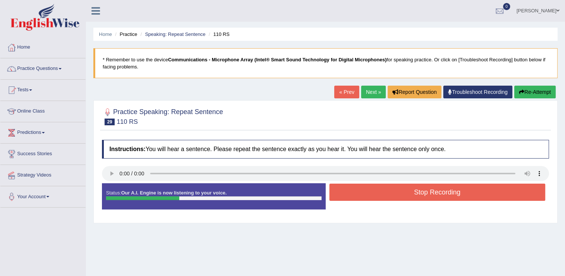
click at [446, 187] on button "Stop Recording" at bounding box center [437, 191] width 216 height 17
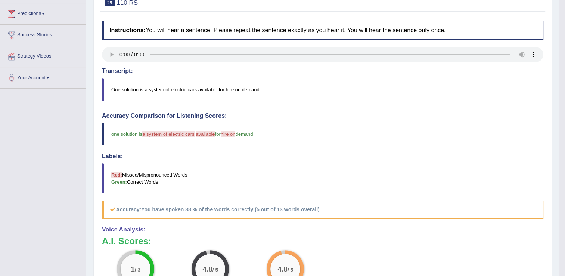
scroll to position [75, 0]
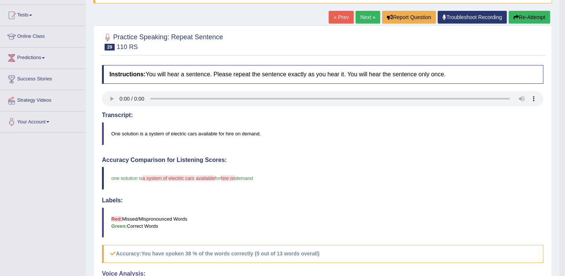
click at [359, 14] on link "Next »" at bounding box center [368, 17] width 25 height 13
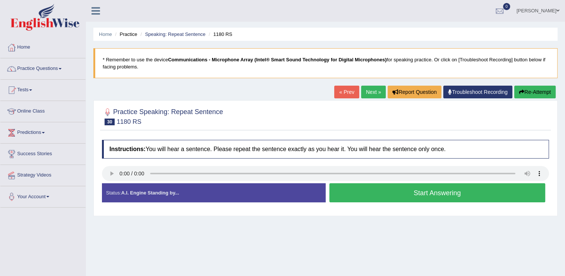
click at [342, 188] on button "Start Answering" at bounding box center [437, 192] width 216 height 19
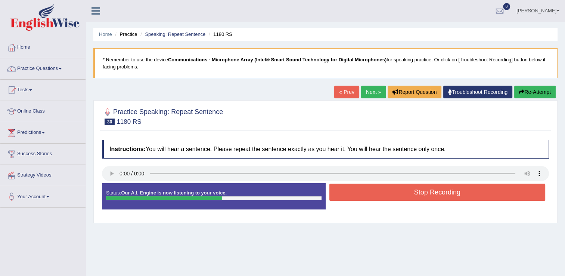
drag, startPoint x: 419, startPoint y: 195, endPoint x: 416, endPoint y: 177, distance: 18.2
click at [419, 186] on button "Stop Recording" at bounding box center [437, 191] width 216 height 17
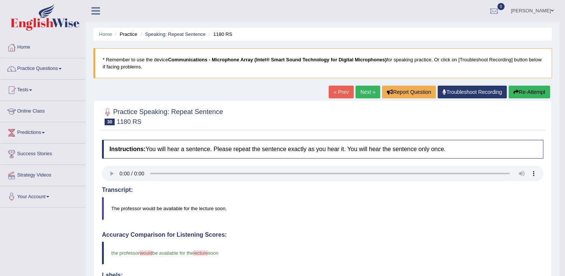
click at [369, 90] on link "Next »" at bounding box center [368, 92] width 25 height 13
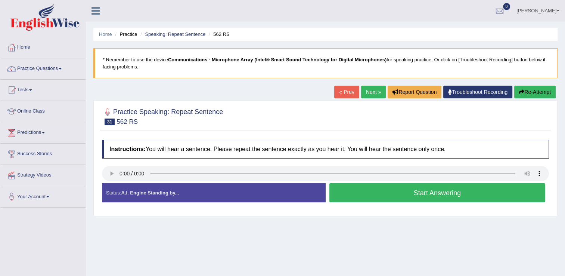
click at [432, 192] on button "Start Answering" at bounding box center [437, 192] width 216 height 19
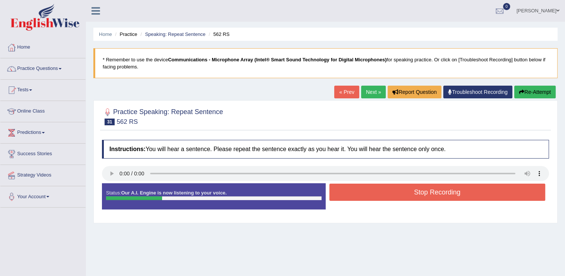
click at [432, 192] on button "Stop Recording" at bounding box center [437, 191] width 216 height 17
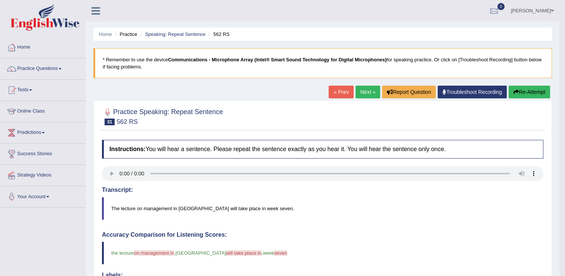
click at [366, 94] on link "Next »" at bounding box center [368, 92] width 25 height 13
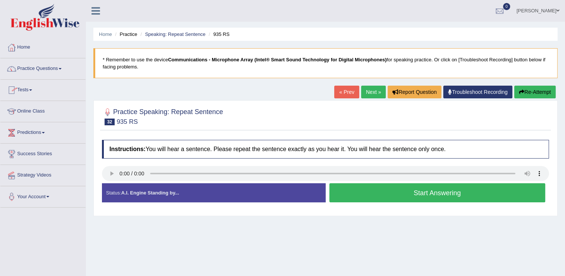
click at [50, 68] on link "Practice Questions" at bounding box center [42, 67] width 85 height 19
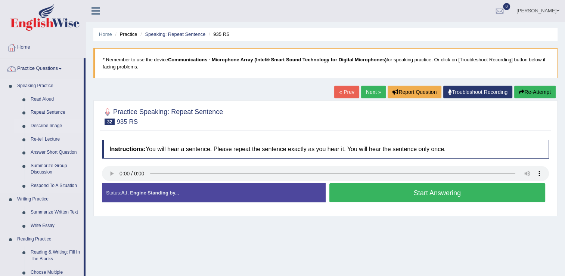
click at [44, 125] on link "Describe Image" at bounding box center [55, 125] width 56 height 13
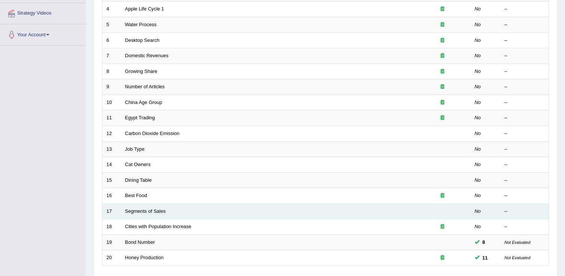
scroll to position [217, 0]
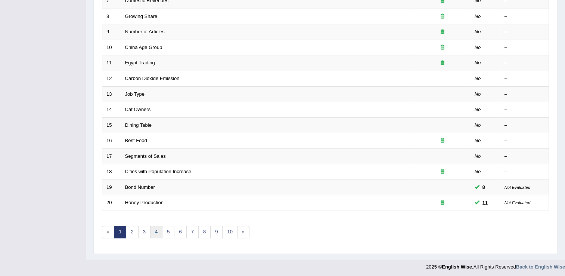
click at [155, 232] on link "4" at bounding box center [156, 232] width 12 height 12
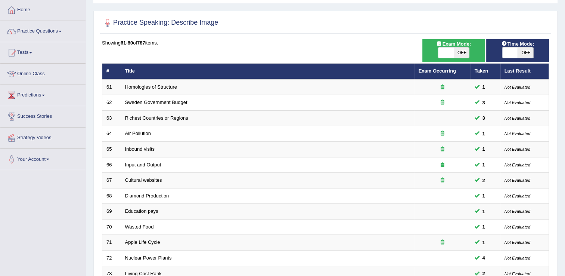
scroll to position [217, 0]
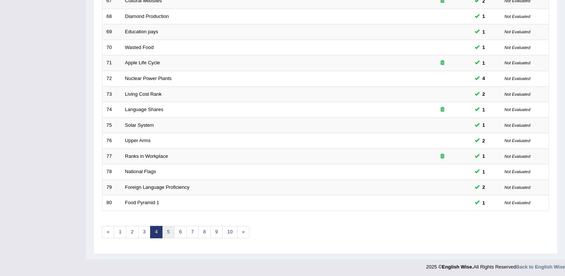
click at [164, 229] on link "5" at bounding box center [168, 232] width 12 height 12
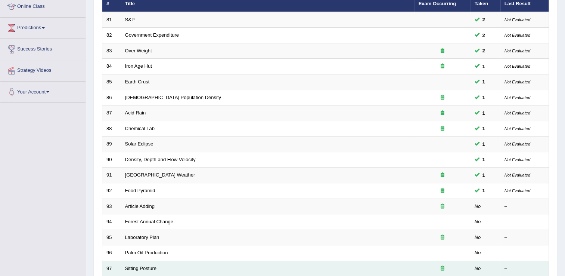
scroll to position [217, 0]
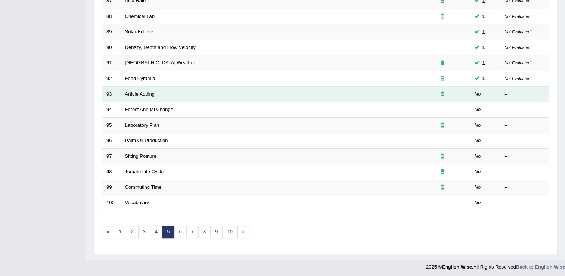
click at [160, 95] on td "Article Adding" at bounding box center [268, 94] width 294 height 16
click at [149, 91] on link "Article Adding" at bounding box center [140, 94] width 30 height 6
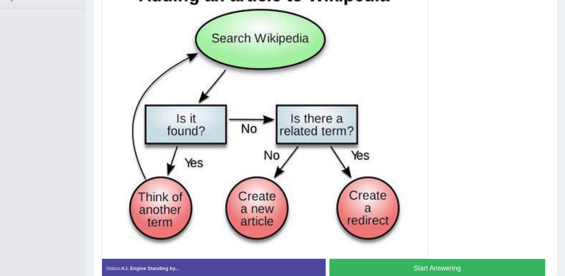
scroll to position [187, 0]
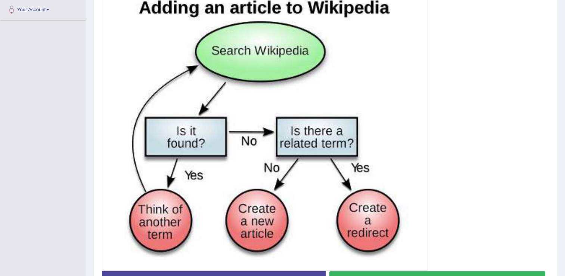
click at [463, 271] on button "Start Answering" at bounding box center [437, 280] width 216 height 19
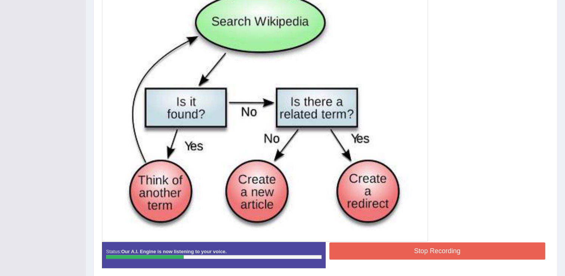
scroll to position [224, 0]
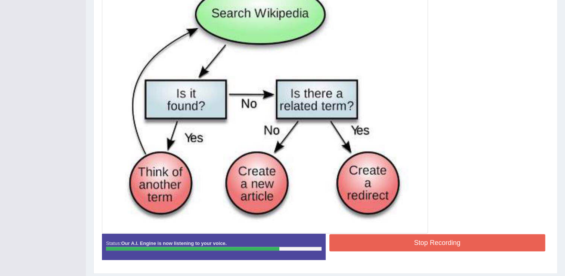
click at [455, 240] on button "Stop Recording" at bounding box center [437, 242] width 216 height 17
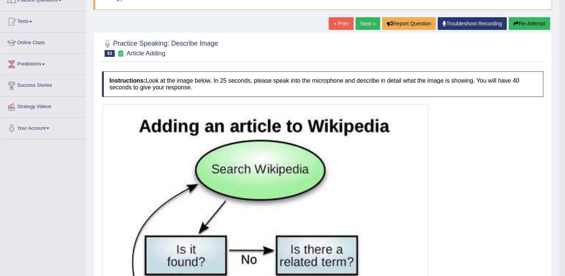
scroll to position [65, 0]
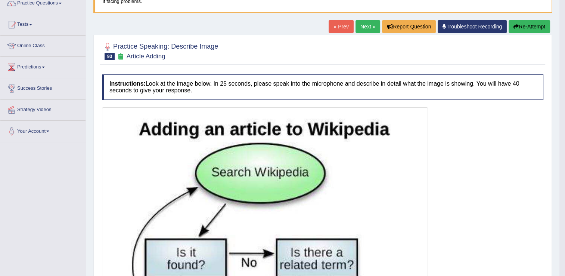
click at [360, 25] on link "Next »" at bounding box center [368, 26] width 25 height 13
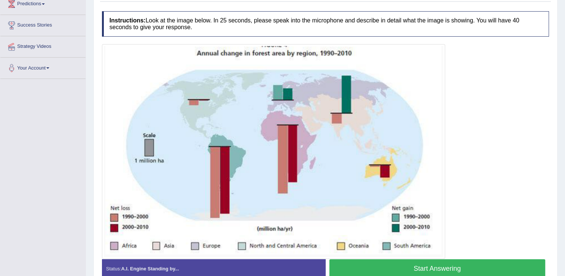
scroll to position [168, 0]
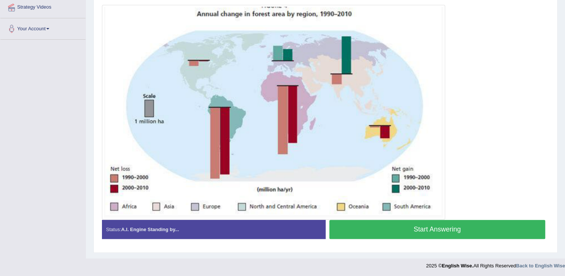
click at [458, 229] on button "Start Answering" at bounding box center [437, 229] width 216 height 19
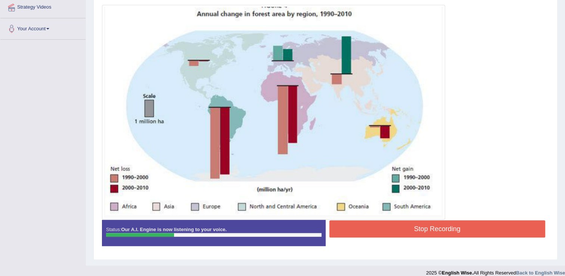
scroll to position [130, 0]
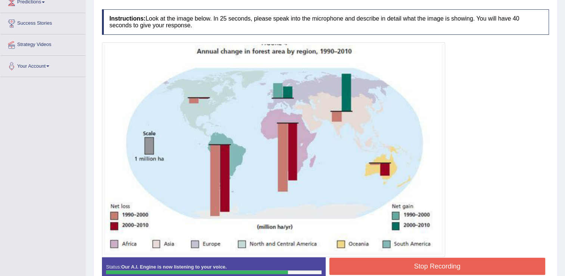
click at [370, 264] on button "Stop Recording" at bounding box center [437, 265] width 216 height 17
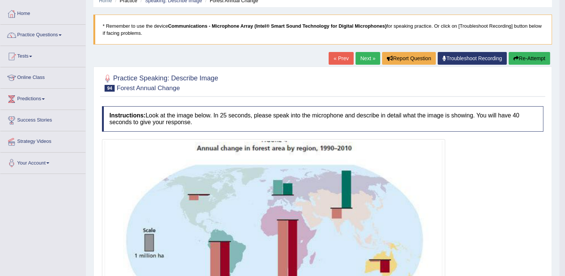
scroll to position [32, 0]
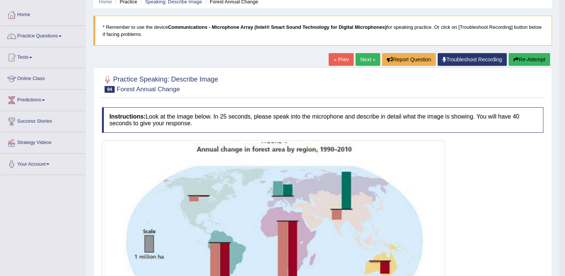
click at [374, 54] on link "Next »" at bounding box center [368, 59] width 25 height 13
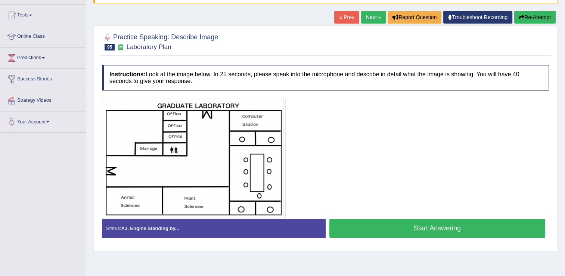
scroll to position [112, 0]
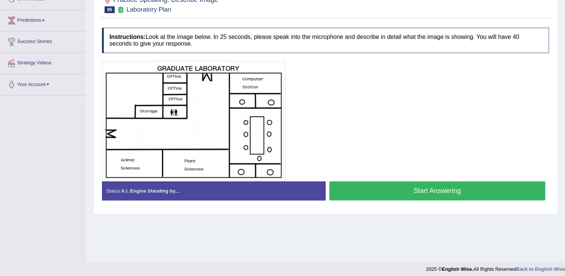
click at [415, 188] on button "Start Answering" at bounding box center [437, 190] width 216 height 19
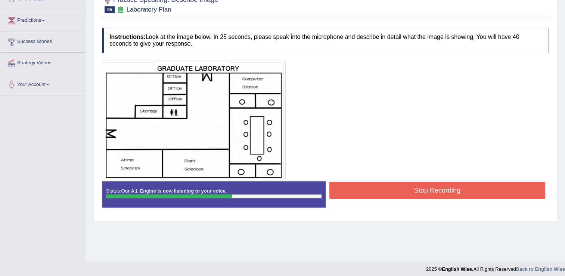
click at [412, 195] on button "Stop Recording" at bounding box center [437, 190] width 216 height 17
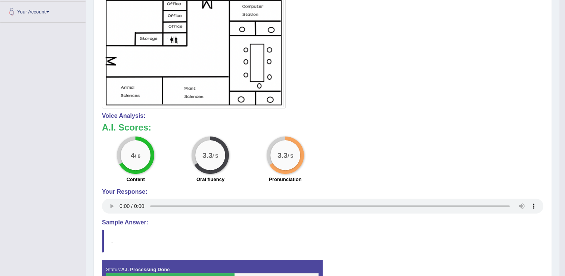
scroll to position [75, 0]
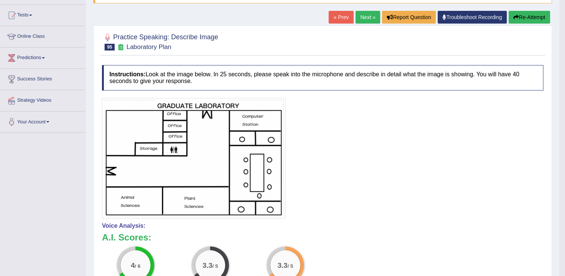
click at [374, 16] on link "Next »" at bounding box center [368, 17] width 25 height 13
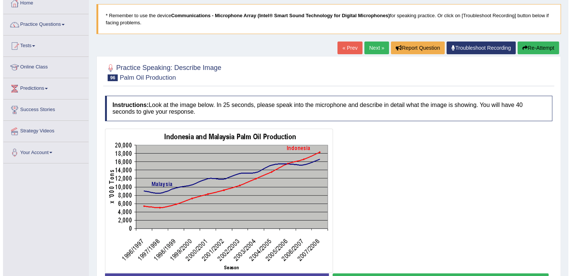
scroll to position [75, 0]
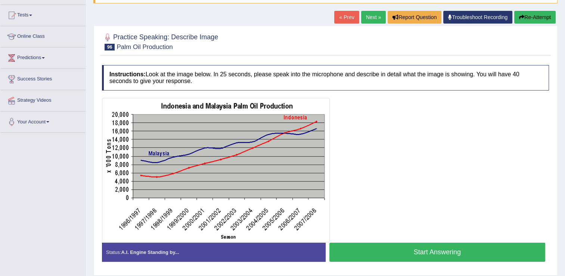
click at [399, 252] on button "Start Answering" at bounding box center [437, 251] width 216 height 19
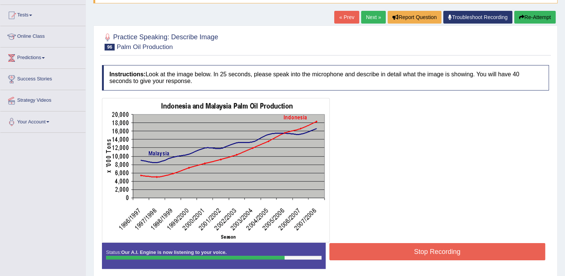
click at [387, 245] on button "Stop Recording" at bounding box center [437, 251] width 216 height 17
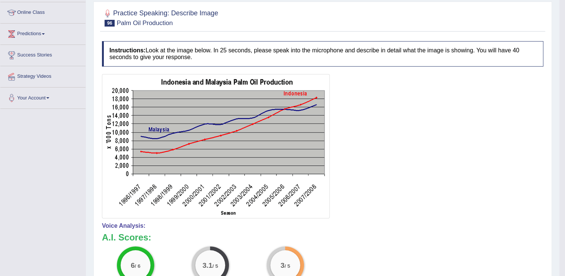
scroll to position [37, 0]
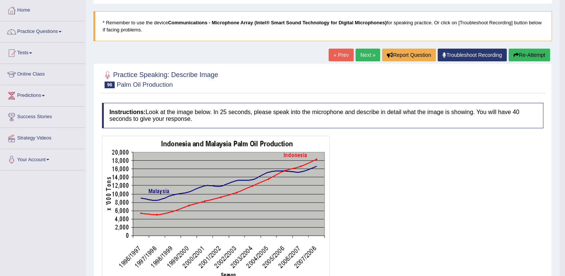
click at [372, 54] on link "Next »" at bounding box center [368, 55] width 25 height 13
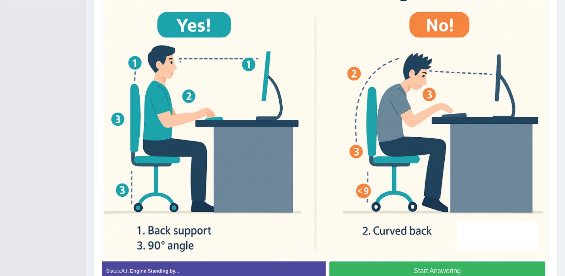
scroll to position [224, 0]
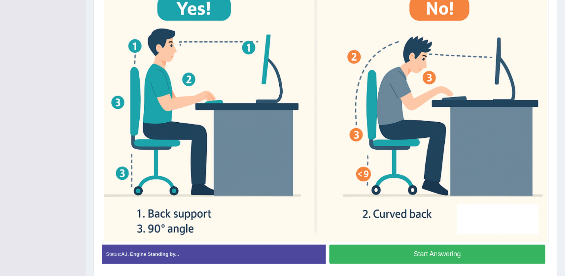
click at [440, 254] on button "Start Answering" at bounding box center [437, 253] width 216 height 19
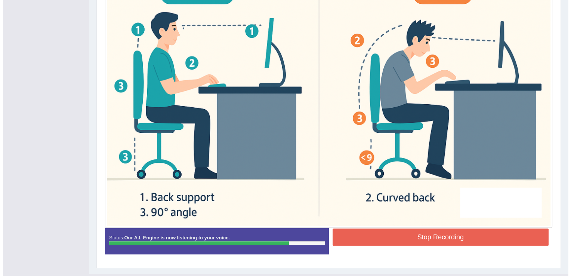
scroll to position [256, 0]
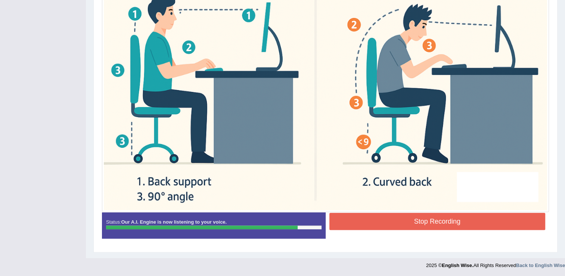
click at [411, 215] on button "Stop Recording" at bounding box center [437, 221] width 216 height 17
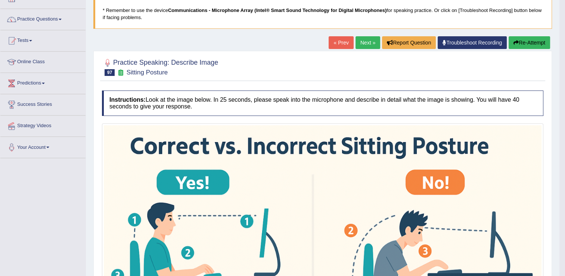
scroll to position [0, 0]
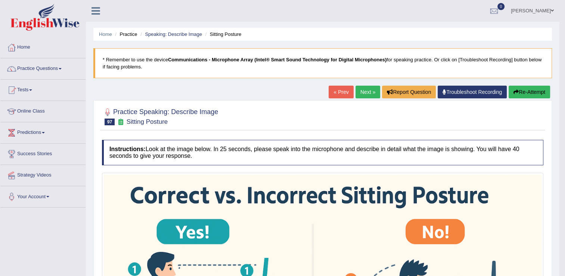
click at [373, 90] on link "Next »" at bounding box center [368, 92] width 25 height 13
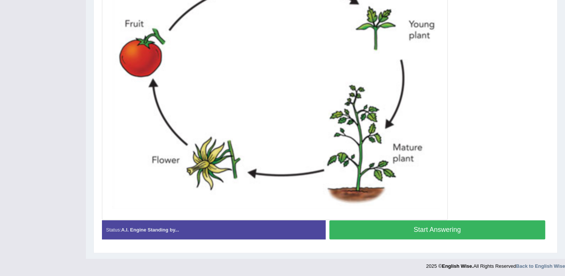
scroll to position [271, 0]
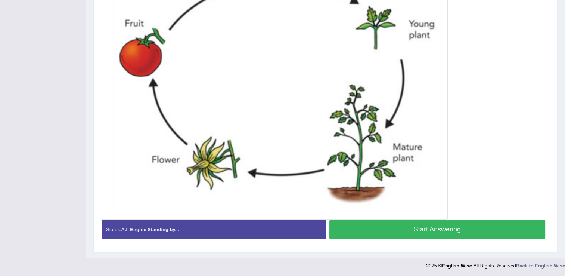
click at [429, 229] on button "Start Answering" at bounding box center [437, 229] width 216 height 19
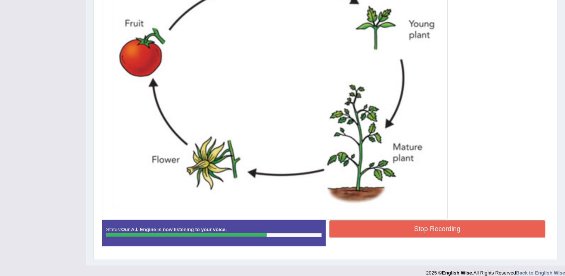
click at [424, 230] on button "Stop Recording" at bounding box center [437, 228] width 216 height 17
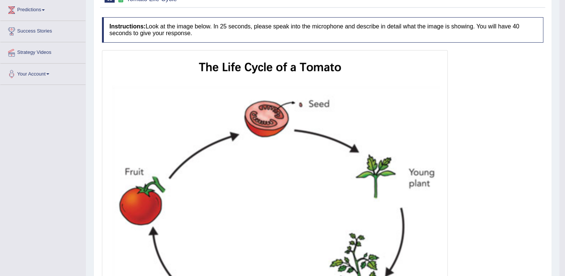
scroll to position [61, 0]
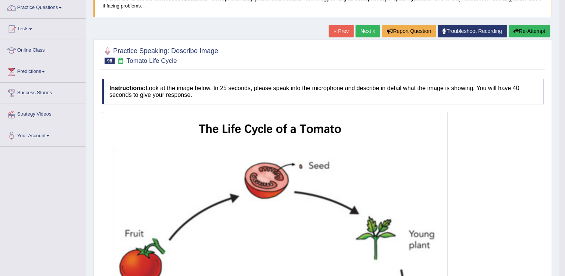
click at [365, 31] on link "Next »" at bounding box center [368, 31] width 25 height 13
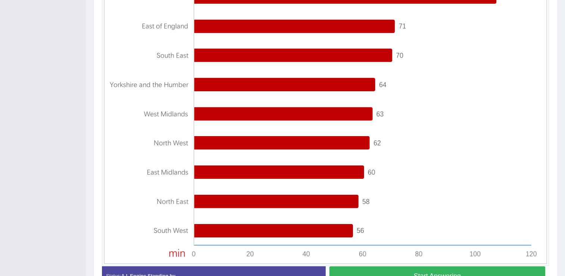
scroll to position [261, 0]
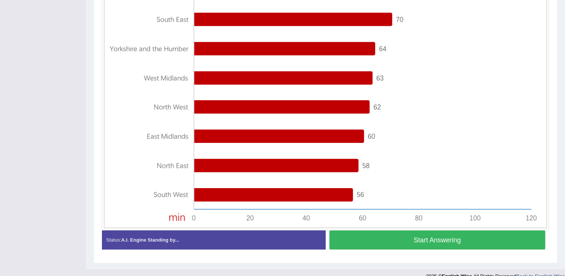
click at [474, 232] on button "Start Answering" at bounding box center [437, 239] width 216 height 19
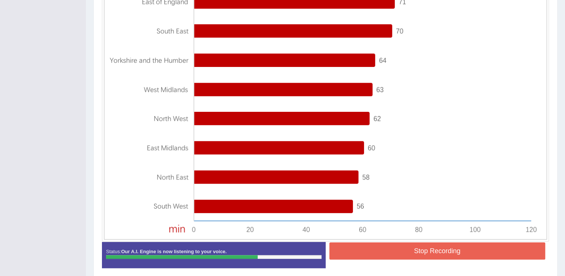
scroll to position [279, 0]
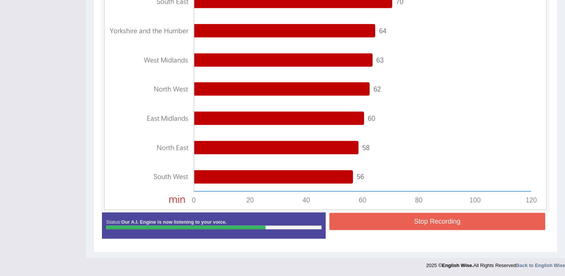
click at [443, 223] on button "Stop Recording" at bounding box center [437, 221] width 216 height 17
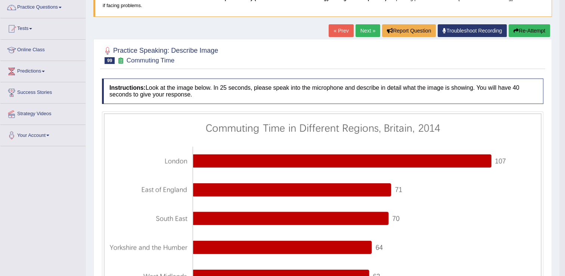
scroll to position [21, 0]
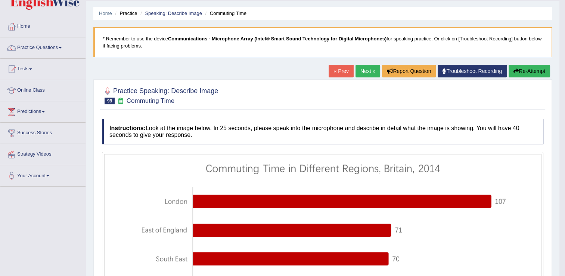
click at [376, 71] on link "Next »" at bounding box center [368, 71] width 25 height 13
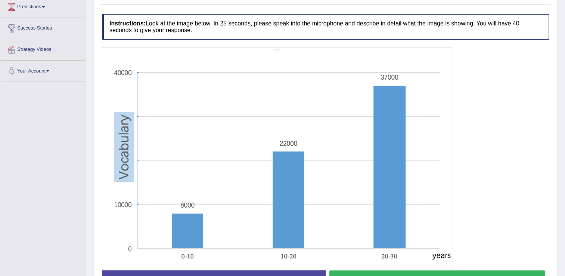
scroll to position [139, 0]
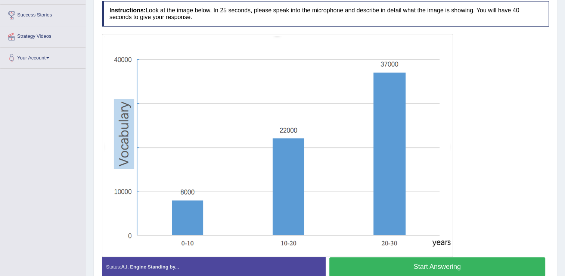
click at [422, 262] on button "Start Answering" at bounding box center [437, 266] width 216 height 19
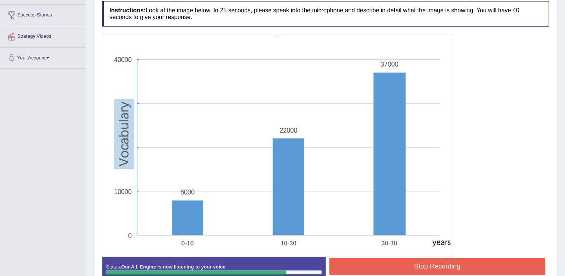
click at [420, 266] on button "Stop Recording" at bounding box center [437, 265] width 216 height 17
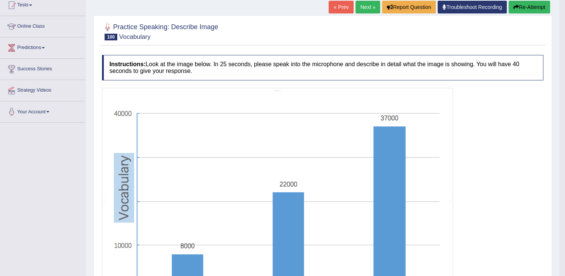
scroll to position [40, 0]
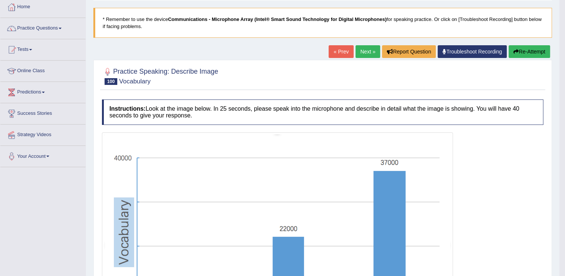
click at [371, 49] on link "Next »" at bounding box center [368, 51] width 25 height 13
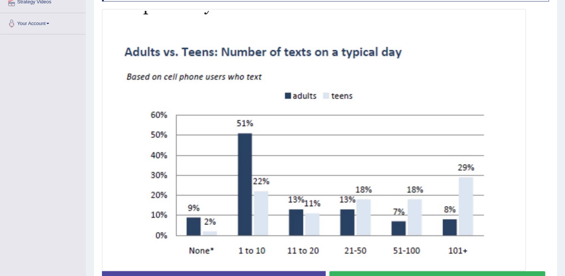
scroll to position [187, 0]
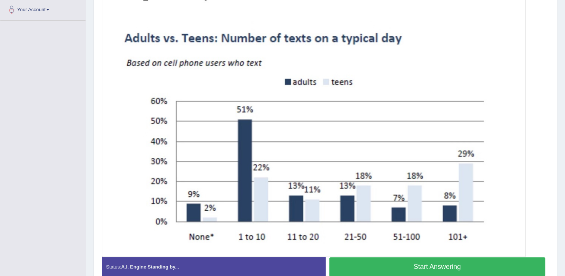
click at [409, 263] on button "Start Answering" at bounding box center [437, 266] width 216 height 19
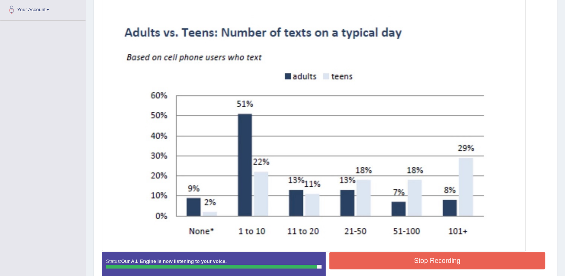
click at [390, 259] on button "Stop Recording" at bounding box center [437, 260] width 216 height 17
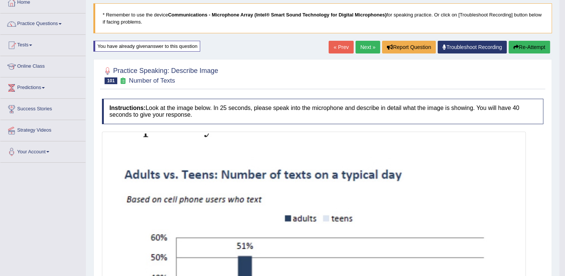
scroll to position [37, 0]
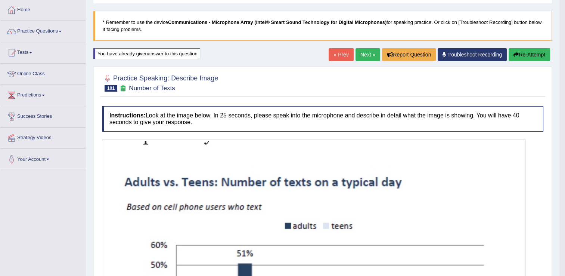
click at [369, 56] on link "Next »" at bounding box center [368, 54] width 25 height 13
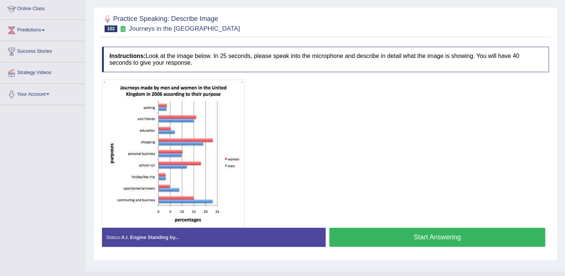
scroll to position [112, 0]
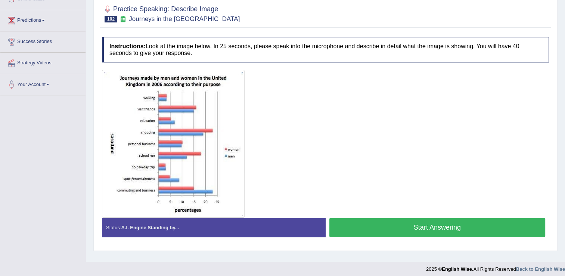
click at [425, 229] on button "Start Answering" at bounding box center [437, 227] width 216 height 19
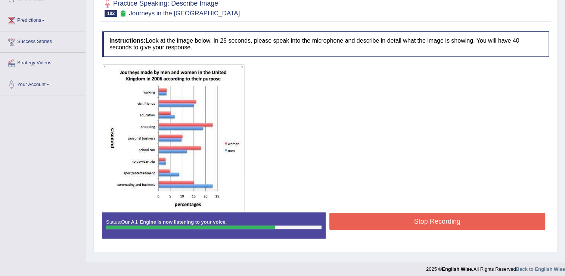
click at [373, 220] on button "Stop Recording" at bounding box center [437, 221] width 216 height 17
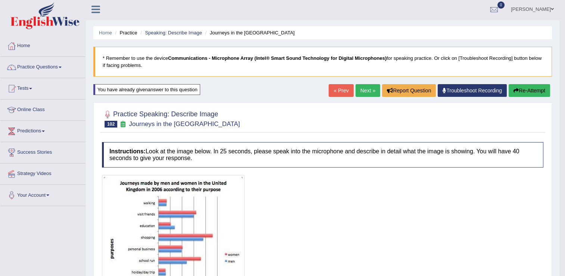
scroll to position [0, 0]
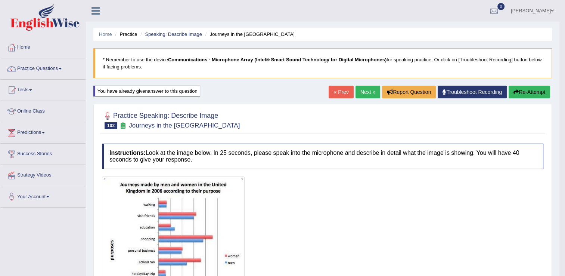
click at [372, 90] on link "Next »" at bounding box center [368, 92] width 25 height 13
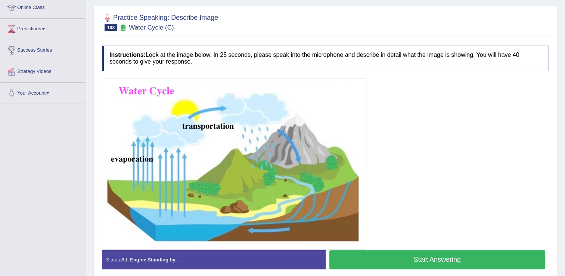
scroll to position [134, 0]
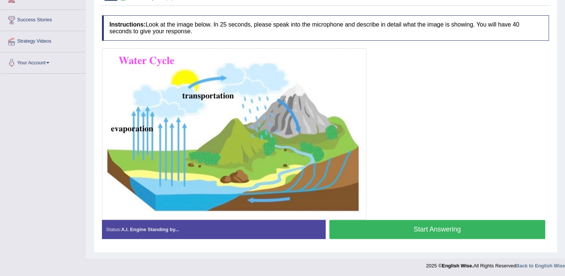
click at [447, 231] on button "Start Answering" at bounding box center [437, 229] width 216 height 19
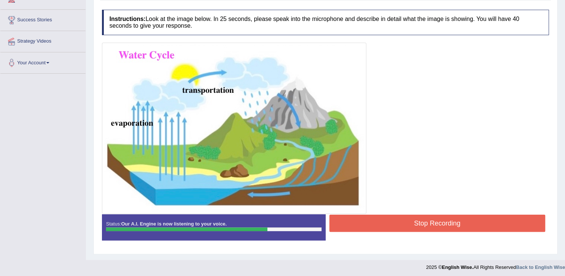
click at [418, 226] on button "Stop Recording" at bounding box center [437, 222] width 216 height 17
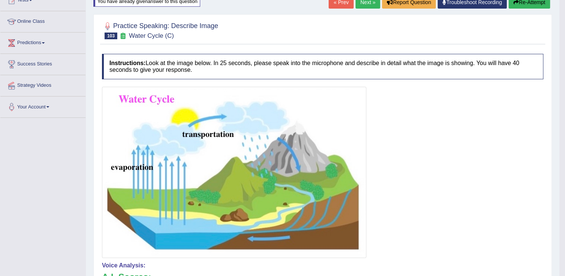
scroll to position [30, 0]
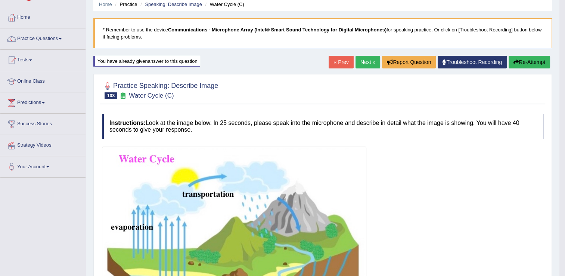
click at [361, 65] on link "Next »" at bounding box center [368, 62] width 25 height 13
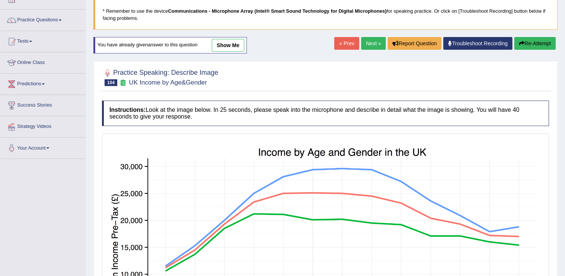
scroll to position [37, 0]
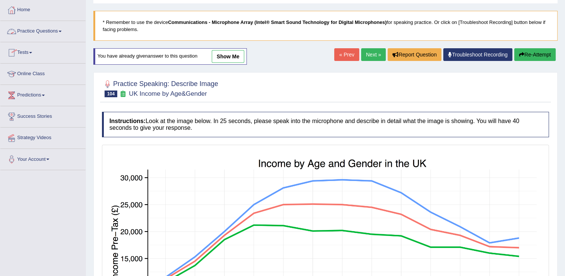
click at [39, 32] on link "Practice Questions" at bounding box center [42, 30] width 85 height 19
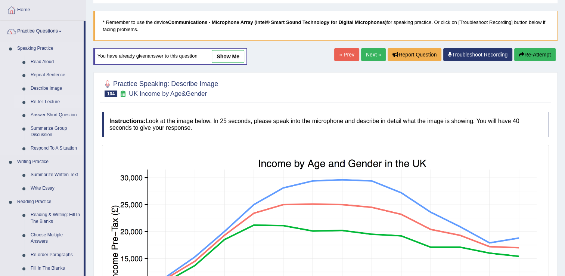
click at [50, 99] on link "Re-tell Lecture" at bounding box center [55, 101] width 56 height 13
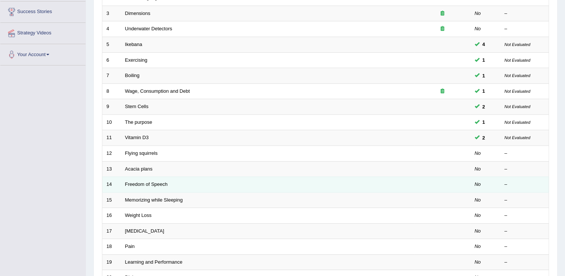
scroll to position [187, 0]
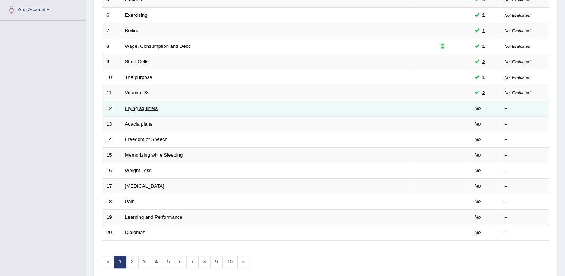
click at [153, 105] on link "Flying squirrels" at bounding box center [141, 108] width 32 height 6
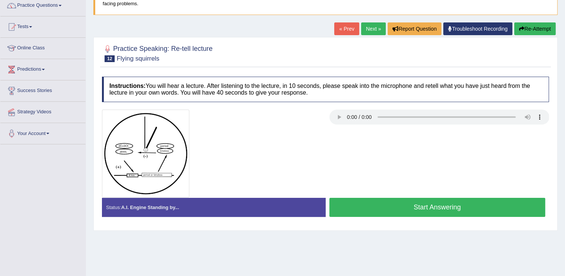
scroll to position [75, 0]
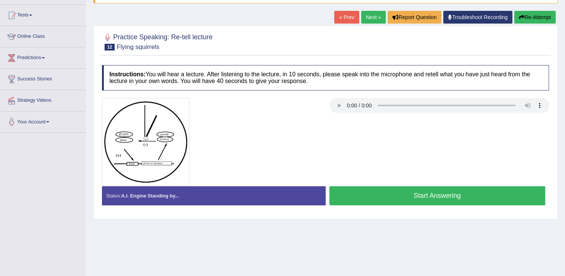
click at [363, 192] on button "Start Answering" at bounding box center [437, 195] width 216 height 19
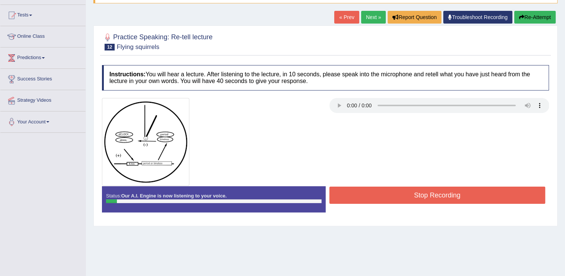
click at [420, 196] on button "Stop Recording" at bounding box center [437, 194] width 216 height 17
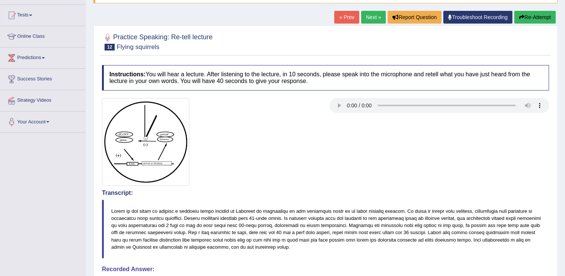
click at [531, 19] on button "Re-Attempt" at bounding box center [534, 17] width 41 height 13
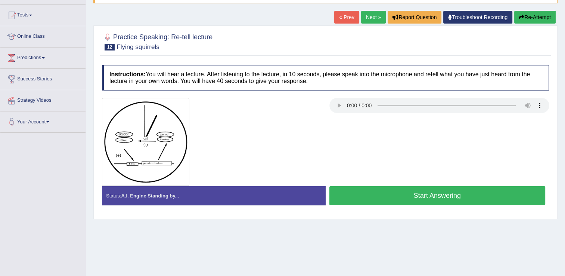
click at [394, 194] on button "Start Answering" at bounding box center [437, 195] width 216 height 19
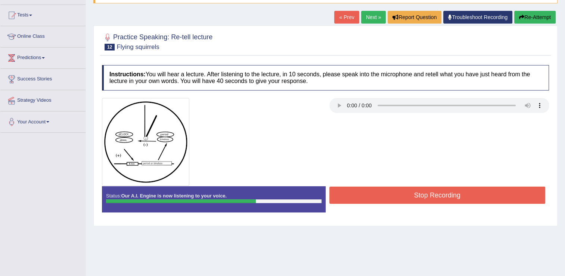
click at [463, 200] on button "Stop Recording" at bounding box center [437, 194] width 216 height 17
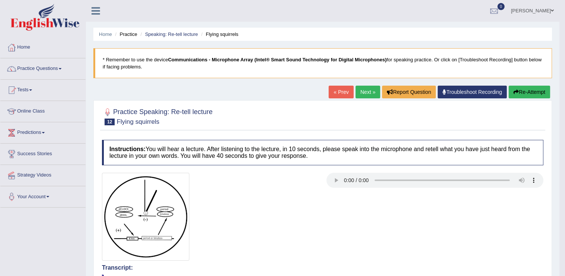
click at [360, 94] on link "Next »" at bounding box center [368, 92] width 25 height 13
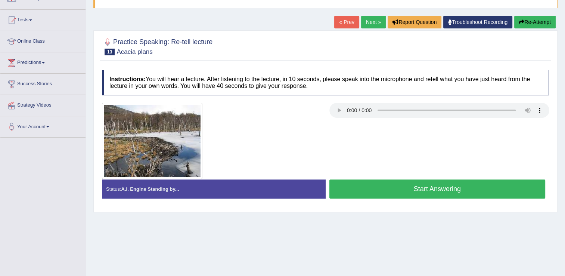
scroll to position [75, 0]
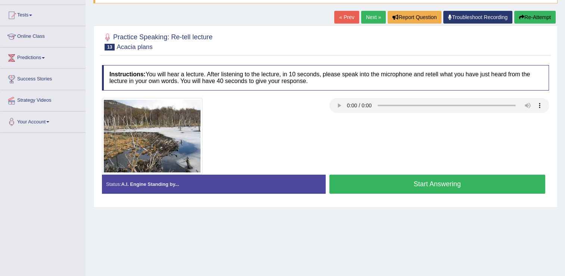
click at [427, 182] on button "Start Answering" at bounding box center [437, 183] width 216 height 19
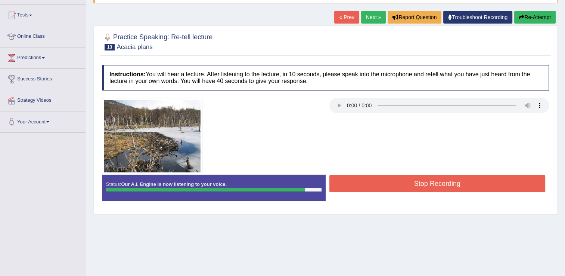
click at [459, 182] on button "Stop Recording" at bounding box center [437, 183] width 216 height 17
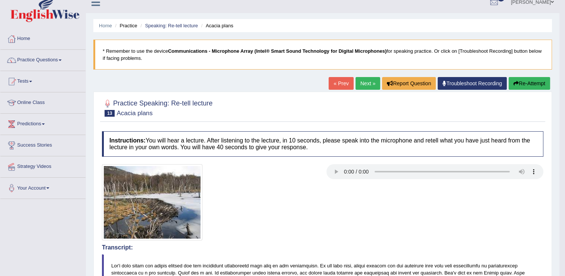
scroll to position [0, 0]
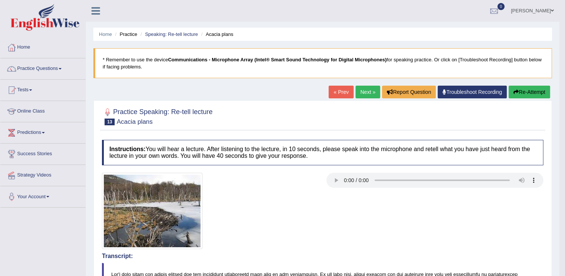
click at [361, 93] on link "Next »" at bounding box center [368, 92] width 25 height 13
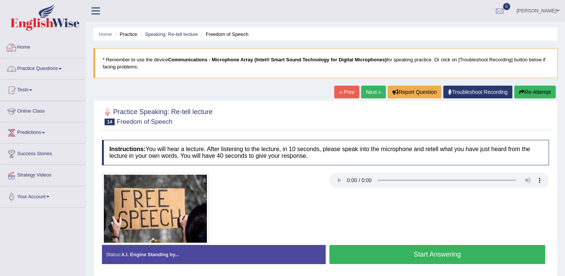
click at [41, 68] on link "Practice Questions" at bounding box center [42, 67] width 85 height 19
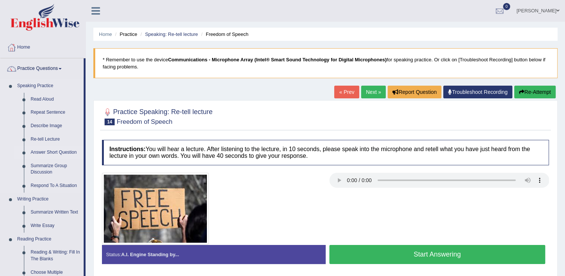
click at [56, 152] on link "Answer Short Question" at bounding box center [55, 152] width 56 height 13
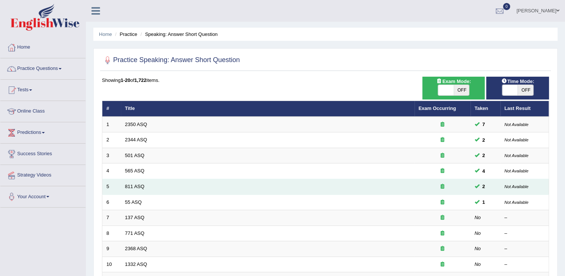
scroll to position [75, 0]
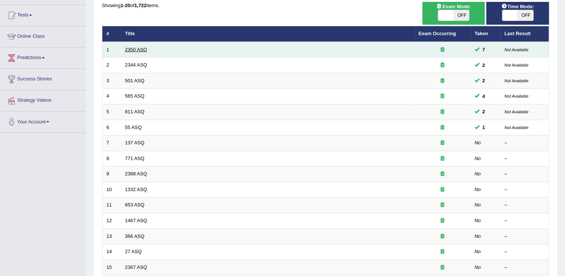
click at [139, 50] on link "2350 ASQ" at bounding box center [136, 50] width 22 height 6
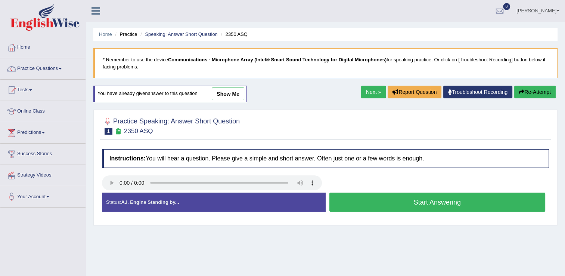
click at [354, 208] on button "Start Answering" at bounding box center [437, 201] width 216 height 19
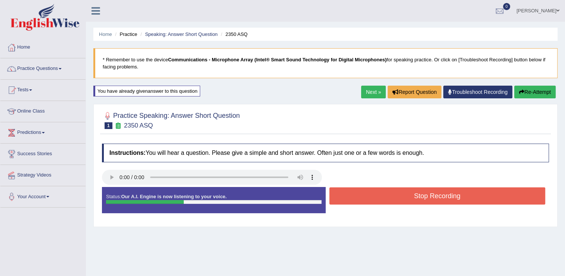
click at [358, 200] on button "Stop Recording" at bounding box center [437, 195] width 216 height 17
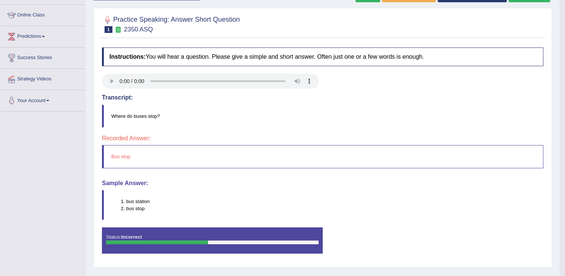
scroll to position [79, 0]
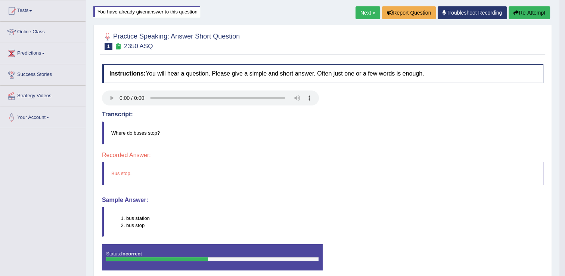
click at [374, 16] on link "Next »" at bounding box center [368, 12] width 25 height 13
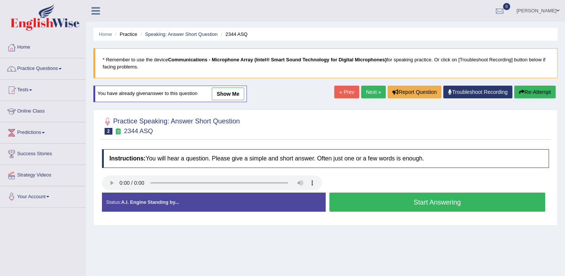
click at [356, 204] on button "Start Answering" at bounding box center [437, 201] width 216 height 19
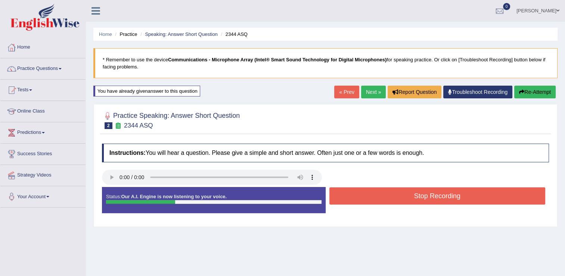
click at [356, 201] on button "Stop Recording" at bounding box center [437, 195] width 216 height 17
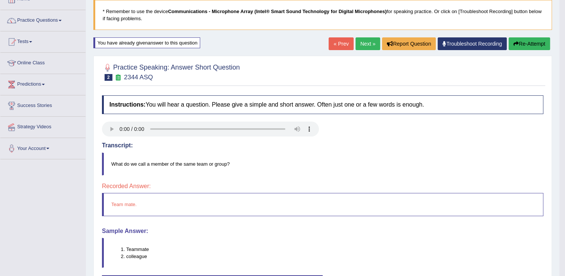
scroll to position [37, 0]
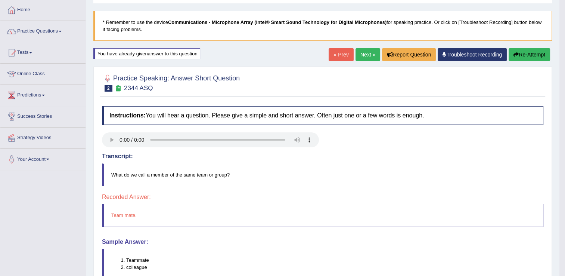
click at [366, 57] on link "Next »" at bounding box center [368, 54] width 25 height 13
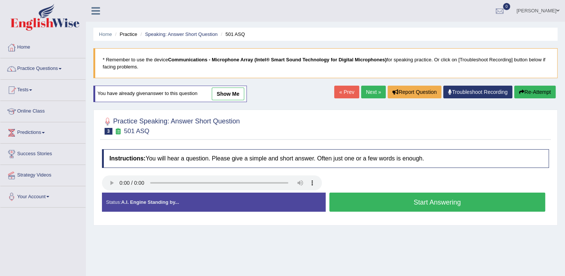
click at [374, 201] on button "Start Answering" at bounding box center [437, 201] width 216 height 19
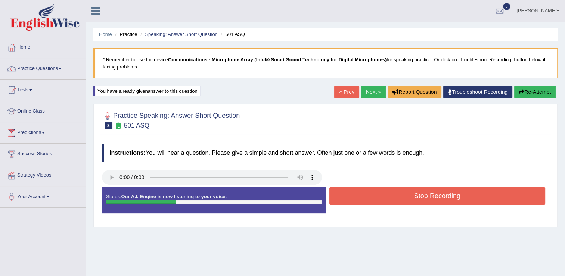
click at [376, 201] on button "Stop Recording" at bounding box center [437, 195] width 216 height 17
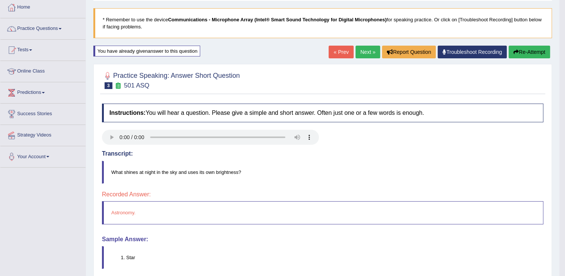
scroll to position [37, 0]
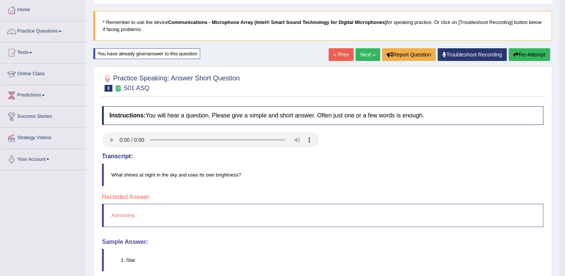
click at [363, 55] on link "Next »" at bounding box center [368, 54] width 25 height 13
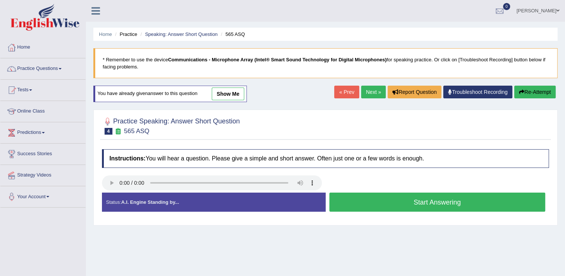
click at [412, 202] on button "Start Answering" at bounding box center [437, 201] width 216 height 19
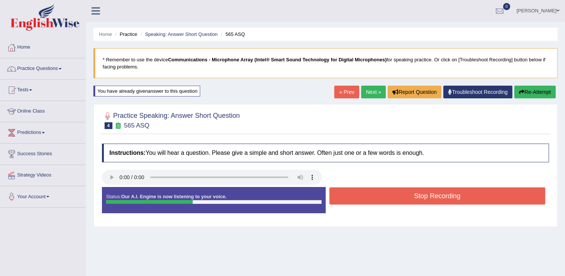
click at [412, 202] on button "Stop Recording" at bounding box center [437, 195] width 216 height 17
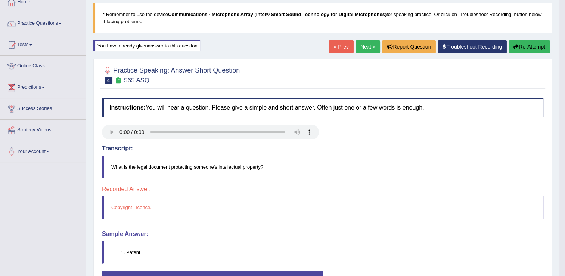
scroll to position [42, 0]
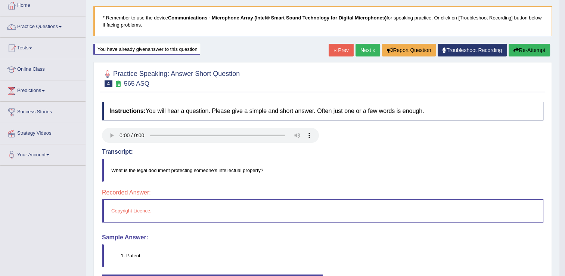
click at [364, 54] on link "Next »" at bounding box center [368, 50] width 25 height 13
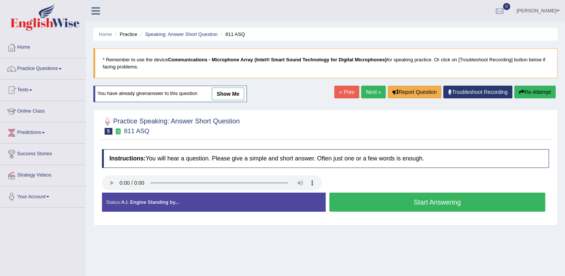
click at [350, 199] on button "Start Answering" at bounding box center [437, 201] width 216 height 19
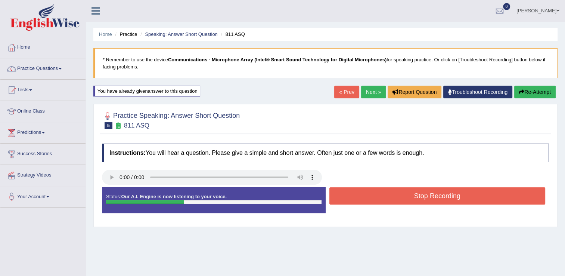
click at [350, 200] on button "Stop Recording" at bounding box center [437, 195] width 216 height 17
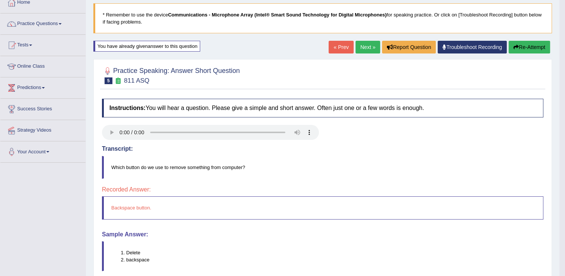
scroll to position [42, 0]
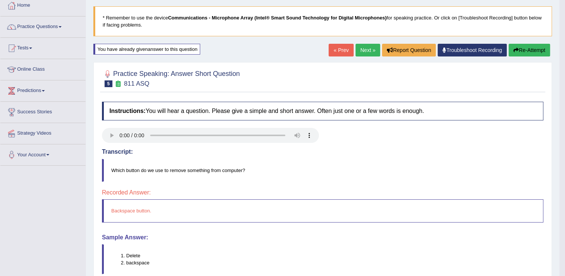
click at [366, 49] on link "Next »" at bounding box center [368, 50] width 25 height 13
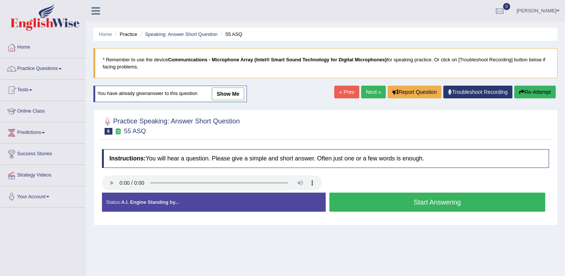
click at [378, 205] on button "Start Answering" at bounding box center [437, 201] width 216 height 19
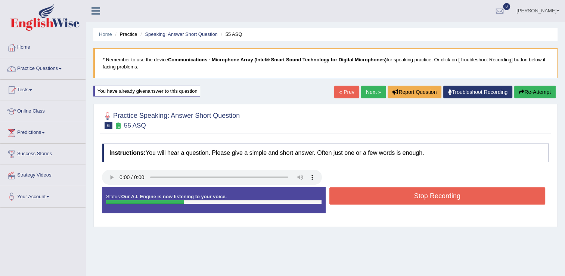
click at [378, 202] on button "Stop Recording" at bounding box center [437, 195] width 216 height 17
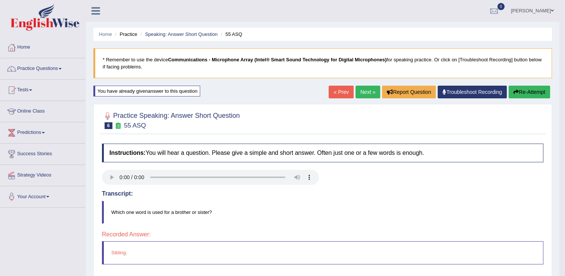
click at [359, 92] on link "Next »" at bounding box center [368, 92] width 25 height 13
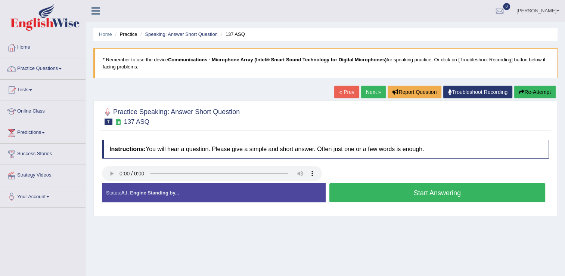
click at [367, 186] on button "Start Answering" at bounding box center [437, 192] width 216 height 19
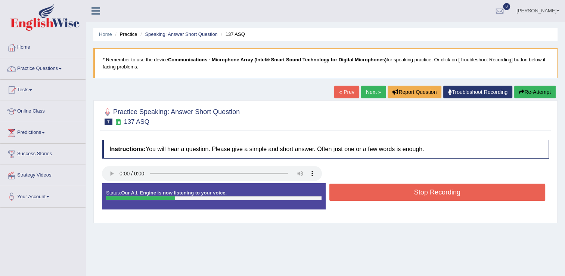
click at [366, 186] on button "Stop Recording" at bounding box center [437, 191] width 216 height 17
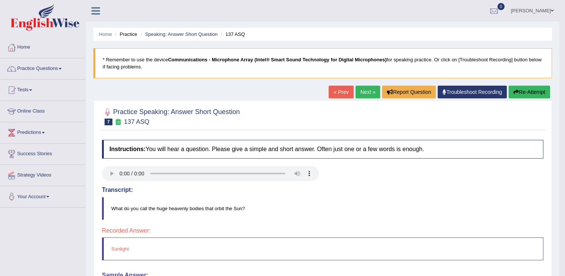
click at [360, 96] on link "Next »" at bounding box center [368, 92] width 25 height 13
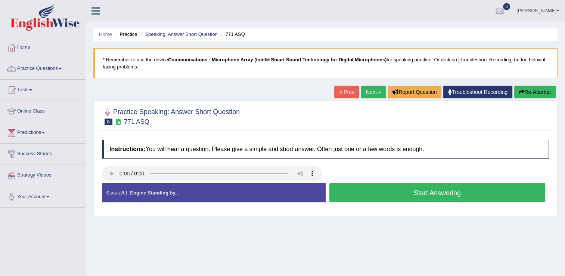
click at [364, 190] on button "Start Answering" at bounding box center [437, 192] width 216 height 19
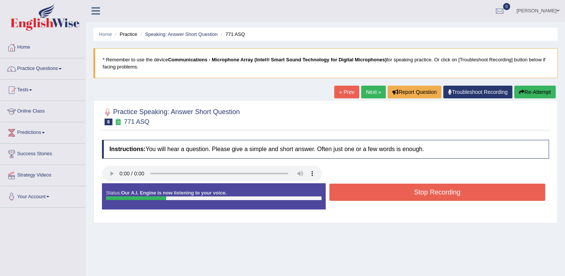
click at [365, 190] on button "Stop Recording" at bounding box center [437, 191] width 216 height 17
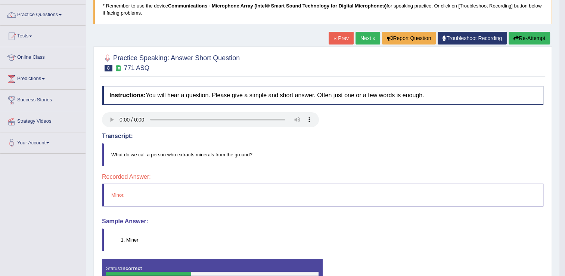
scroll to position [37, 0]
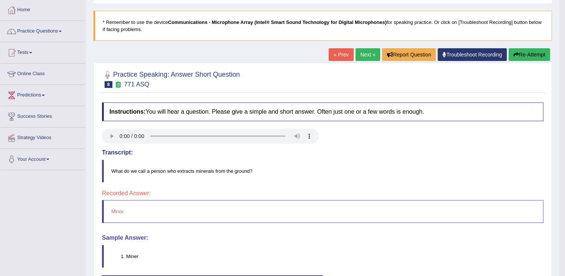
click at [362, 56] on link "Next »" at bounding box center [368, 54] width 25 height 13
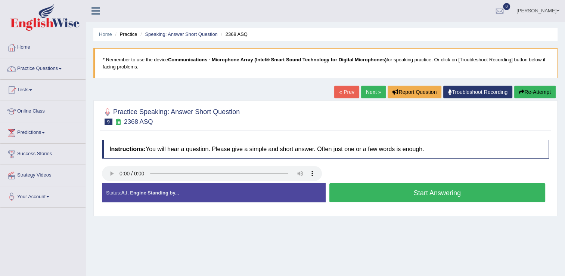
click at [399, 191] on button "Start Answering" at bounding box center [437, 192] width 216 height 19
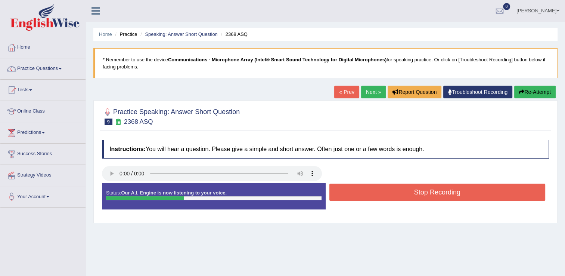
click at [399, 191] on button "Stop Recording" at bounding box center [437, 191] width 216 height 17
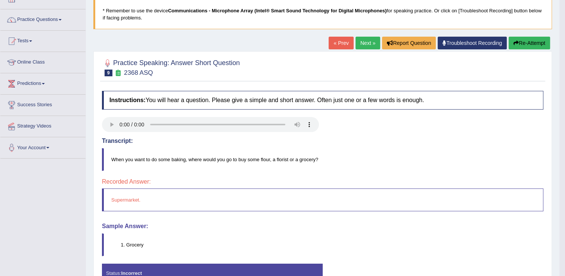
scroll to position [37, 0]
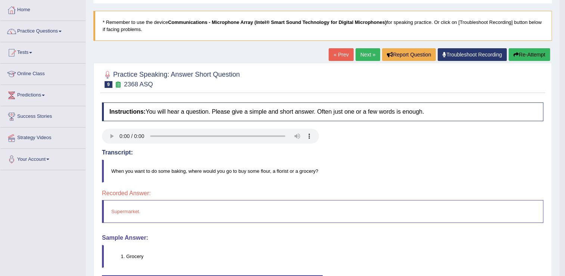
click at [362, 58] on link "Next »" at bounding box center [368, 54] width 25 height 13
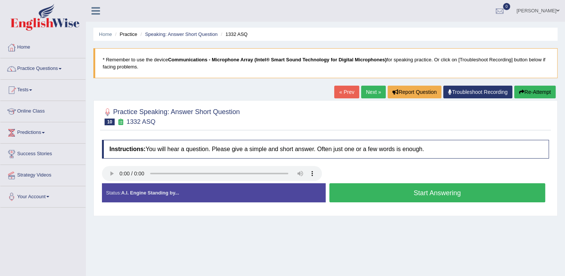
click at [365, 187] on button "Start Answering" at bounding box center [437, 192] width 216 height 19
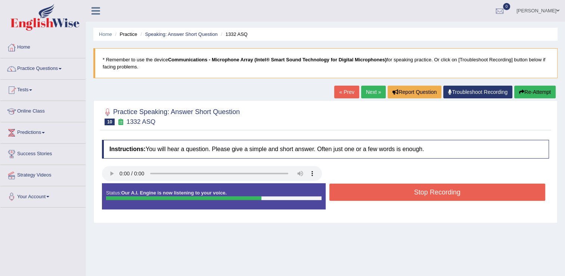
click at [368, 186] on button "Stop Recording" at bounding box center [437, 191] width 216 height 17
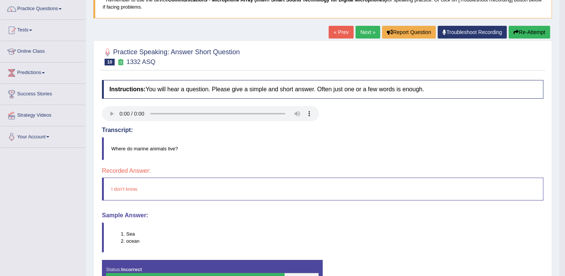
scroll to position [42, 0]
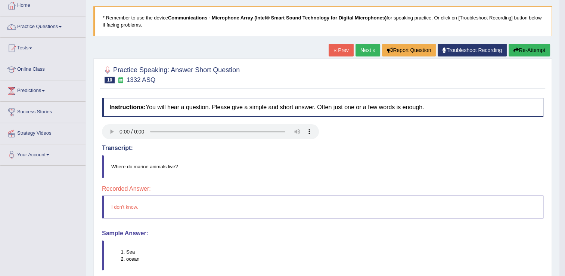
click at [363, 52] on link "Next »" at bounding box center [368, 50] width 25 height 13
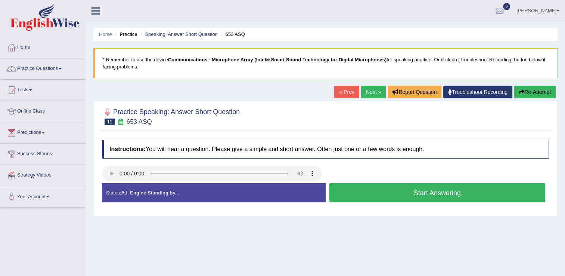
click at [371, 198] on button "Start Answering" at bounding box center [437, 192] width 216 height 19
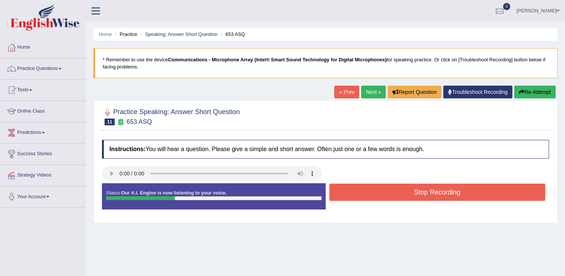
click at [372, 196] on button "Stop Recording" at bounding box center [437, 191] width 216 height 17
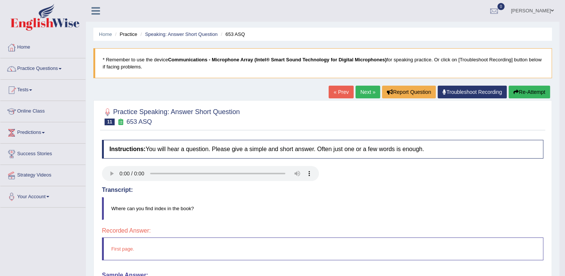
click at [360, 94] on link "Next »" at bounding box center [368, 92] width 25 height 13
